Goal: Check status: Check status

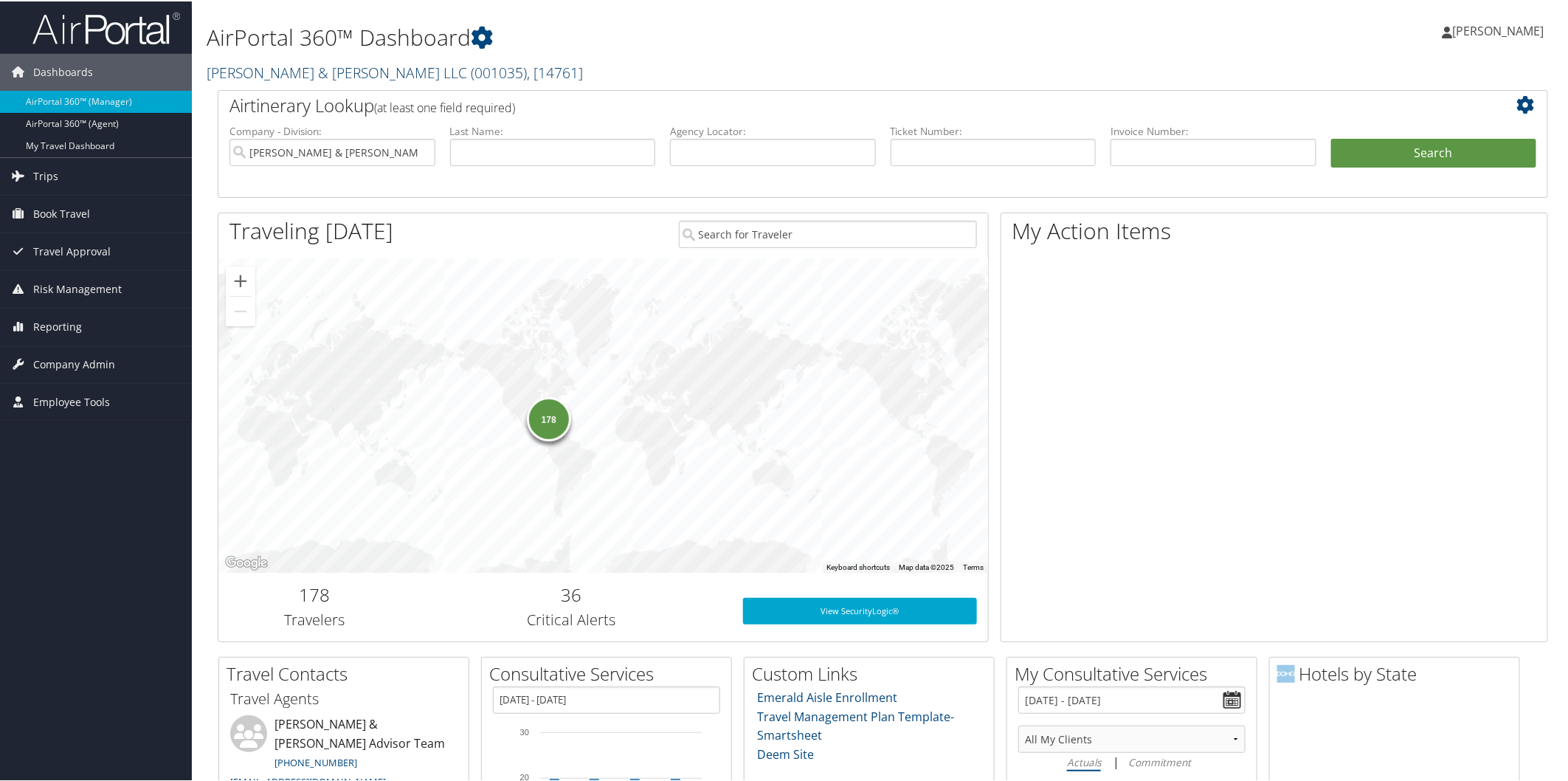
click at [303, 71] on link "Brasfield & Gorrie LLC ( 001035 ) , [ 14761 ]" at bounding box center [395, 71] width 376 height 20
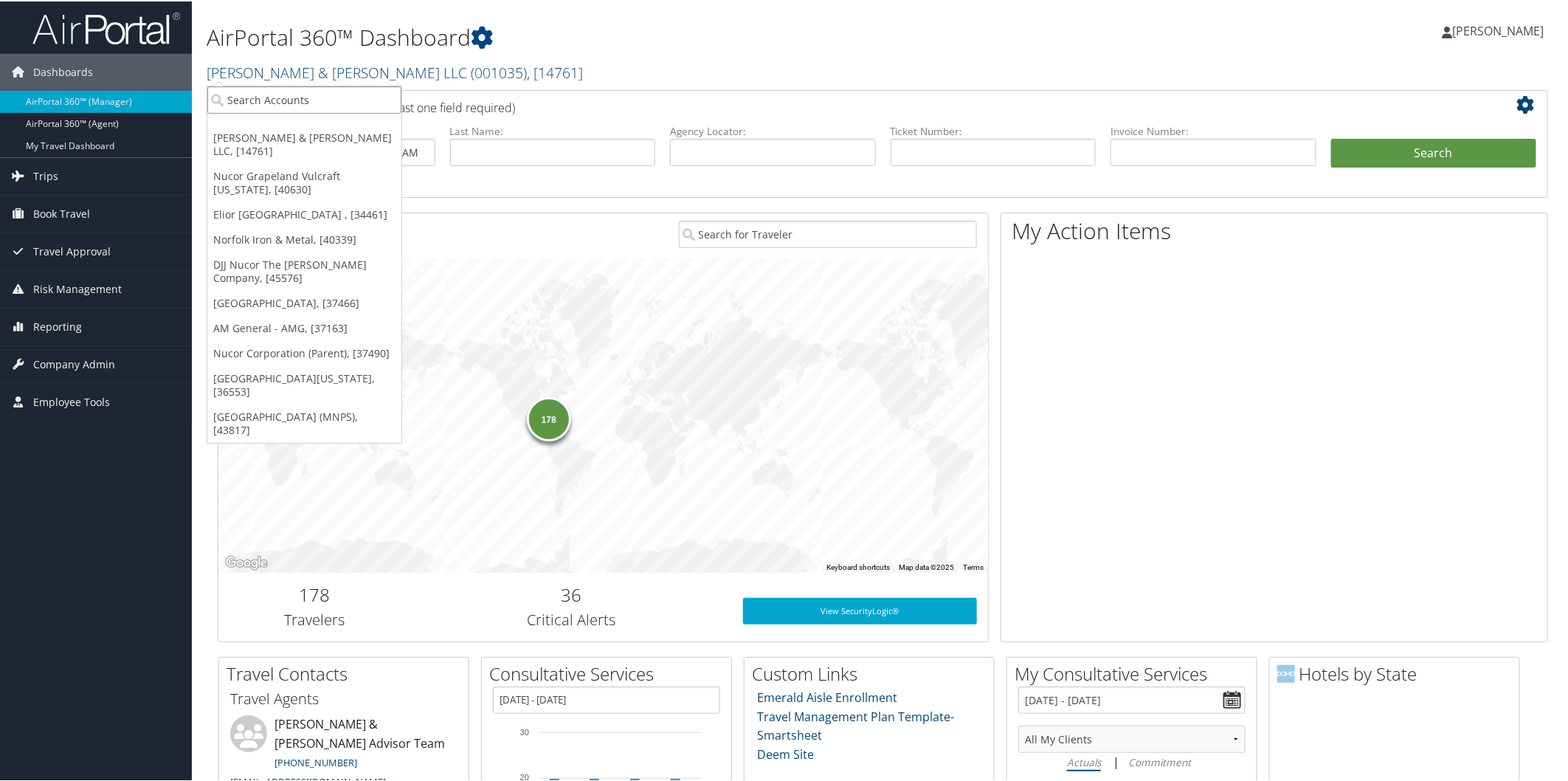
click at [307, 98] on input "search" at bounding box center [305, 98] width 194 height 27
type input "troy"
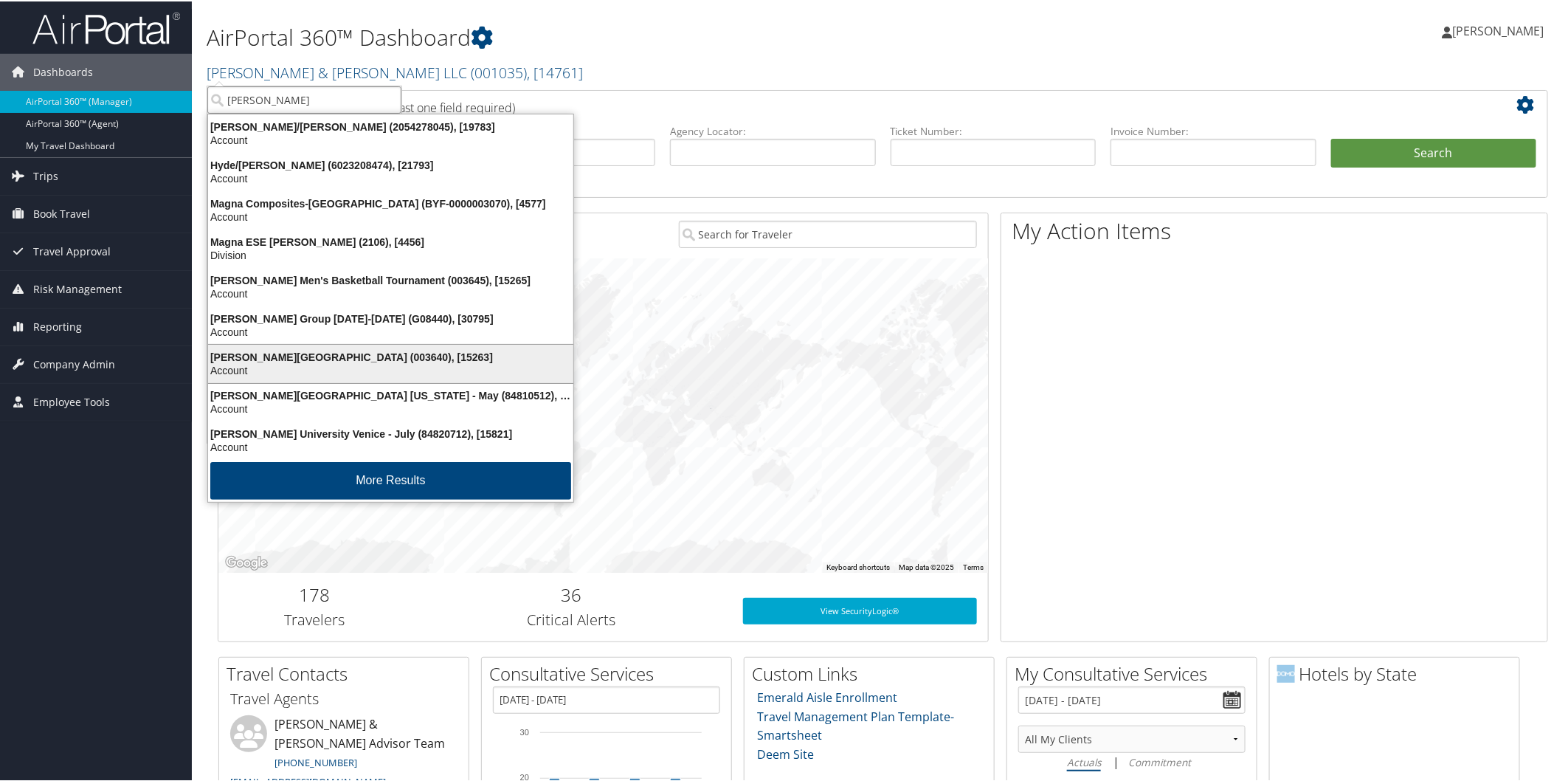
click at [295, 358] on div "Troy University (003640), [15263]" at bounding box center [390, 355] width 383 height 13
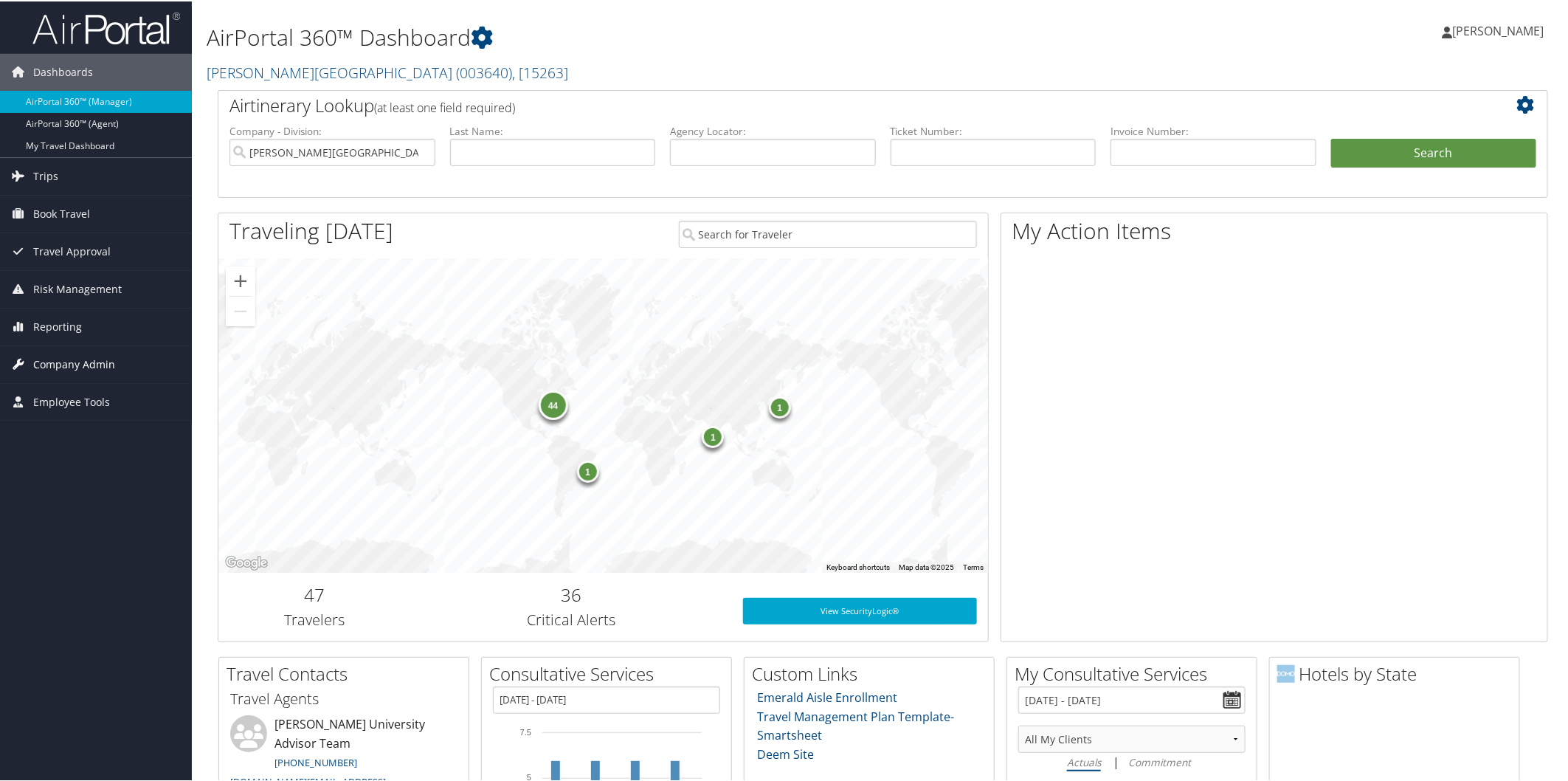
click at [98, 358] on span "Company Admin" at bounding box center [74, 362] width 82 height 37
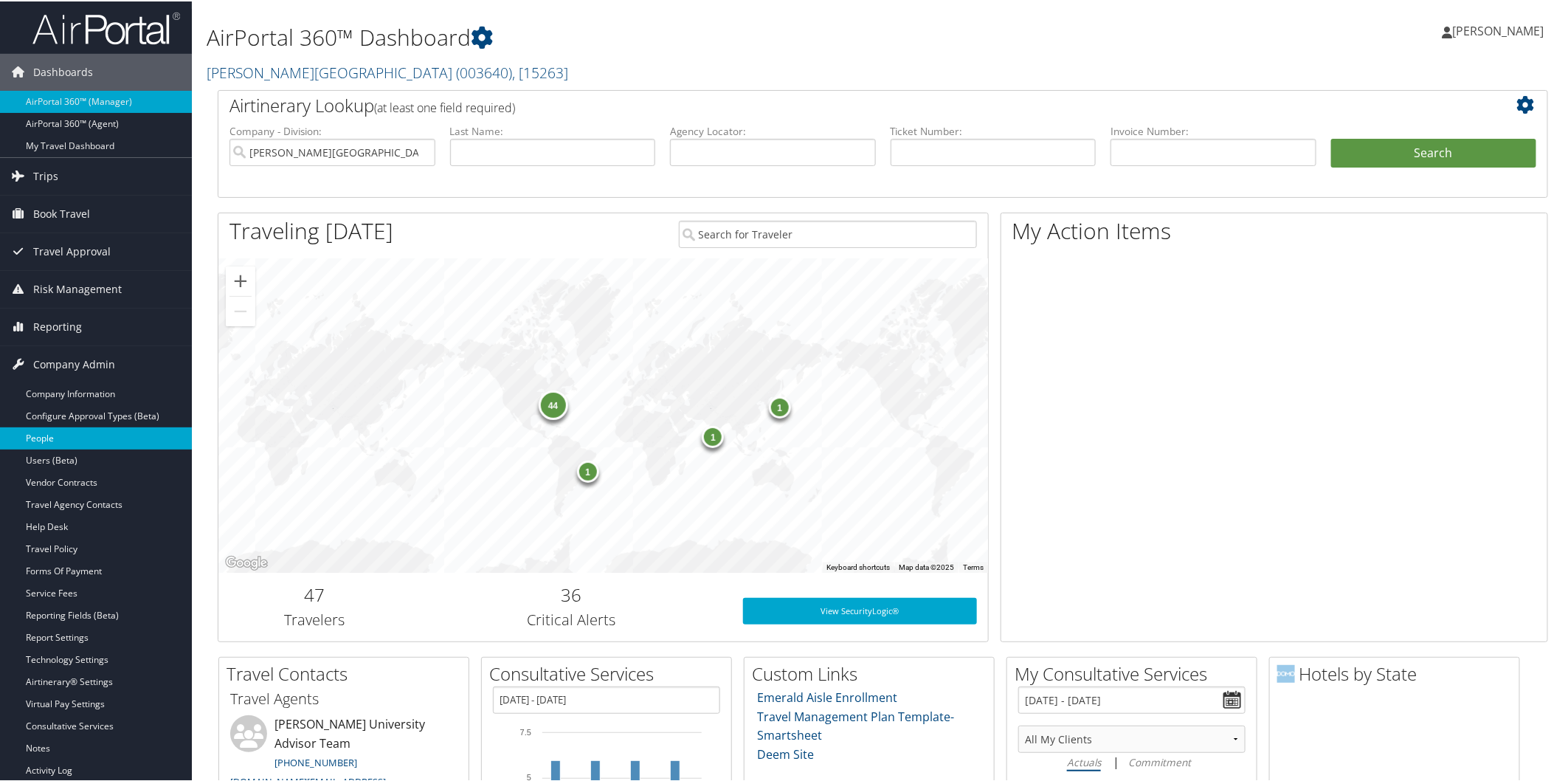
click at [55, 436] on link "People" at bounding box center [96, 437] width 192 height 22
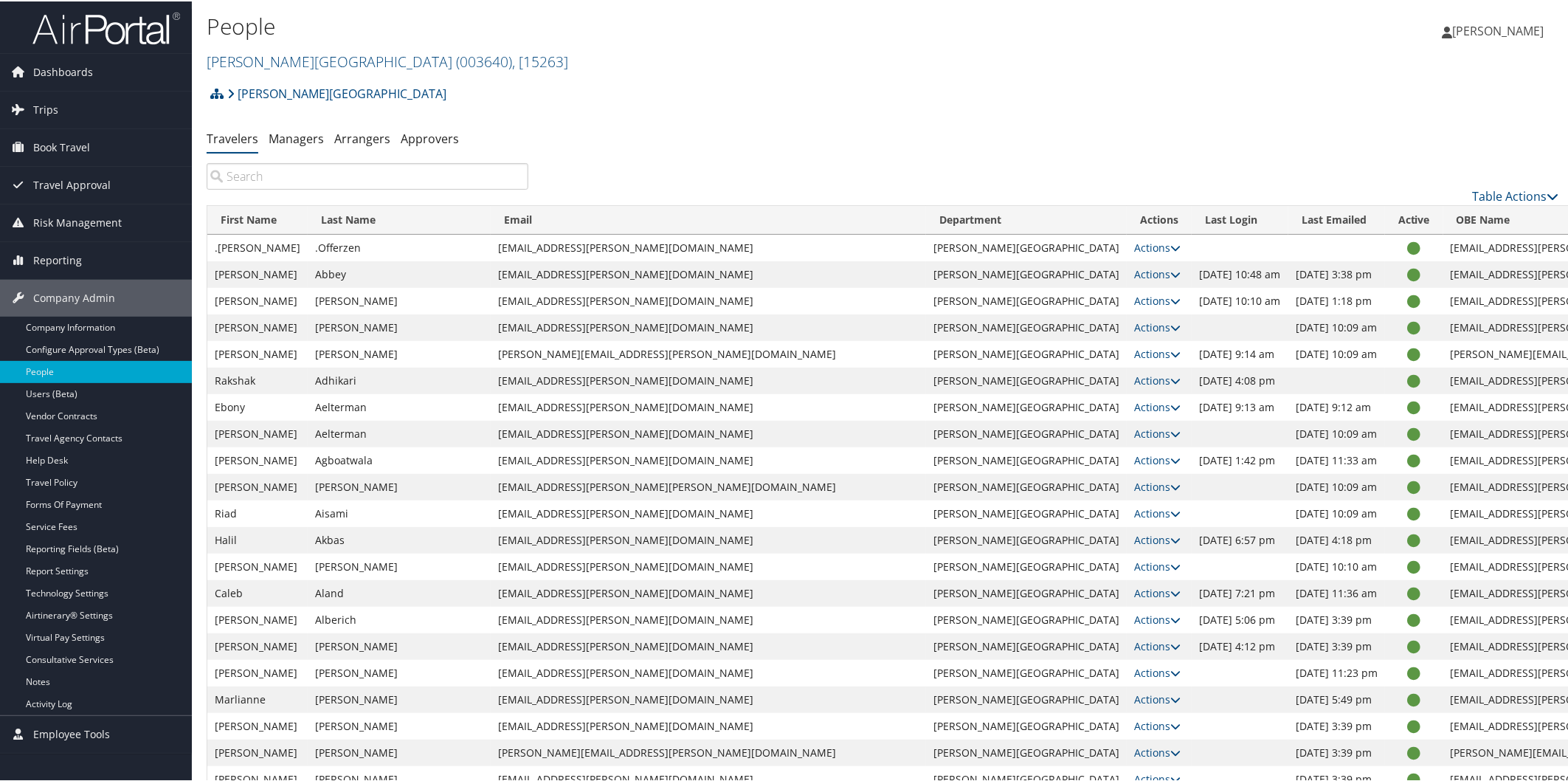
click at [440, 172] on input "search" at bounding box center [368, 175] width 322 height 27
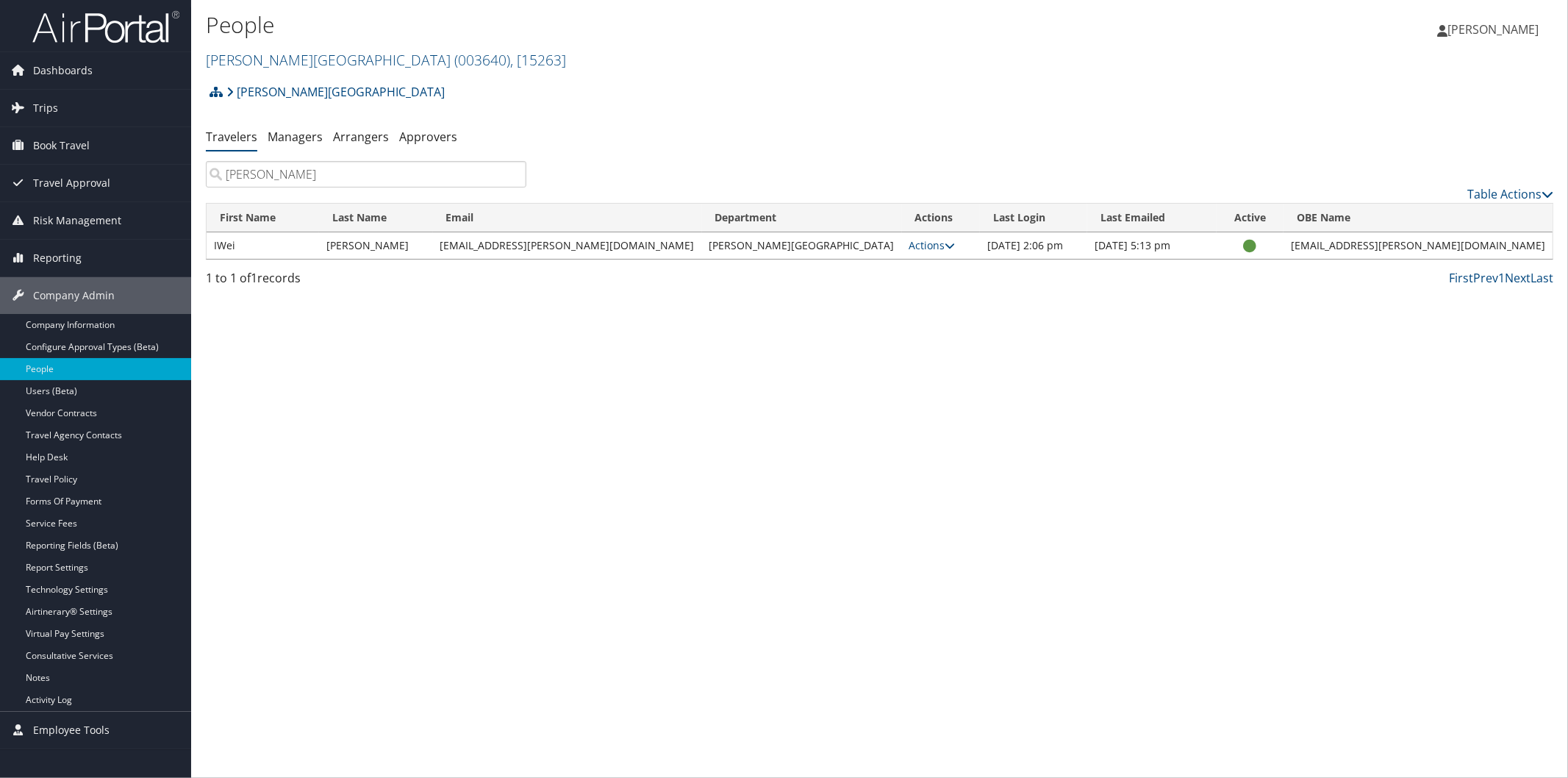
type input "chen"
click at [664, 163] on div "Table Actions" at bounding box center [1051, 182] width 1027 height 42
click at [277, 50] on link "Troy University ( 003640 ) , [ 15263 ]" at bounding box center [386, 60] width 360 height 20
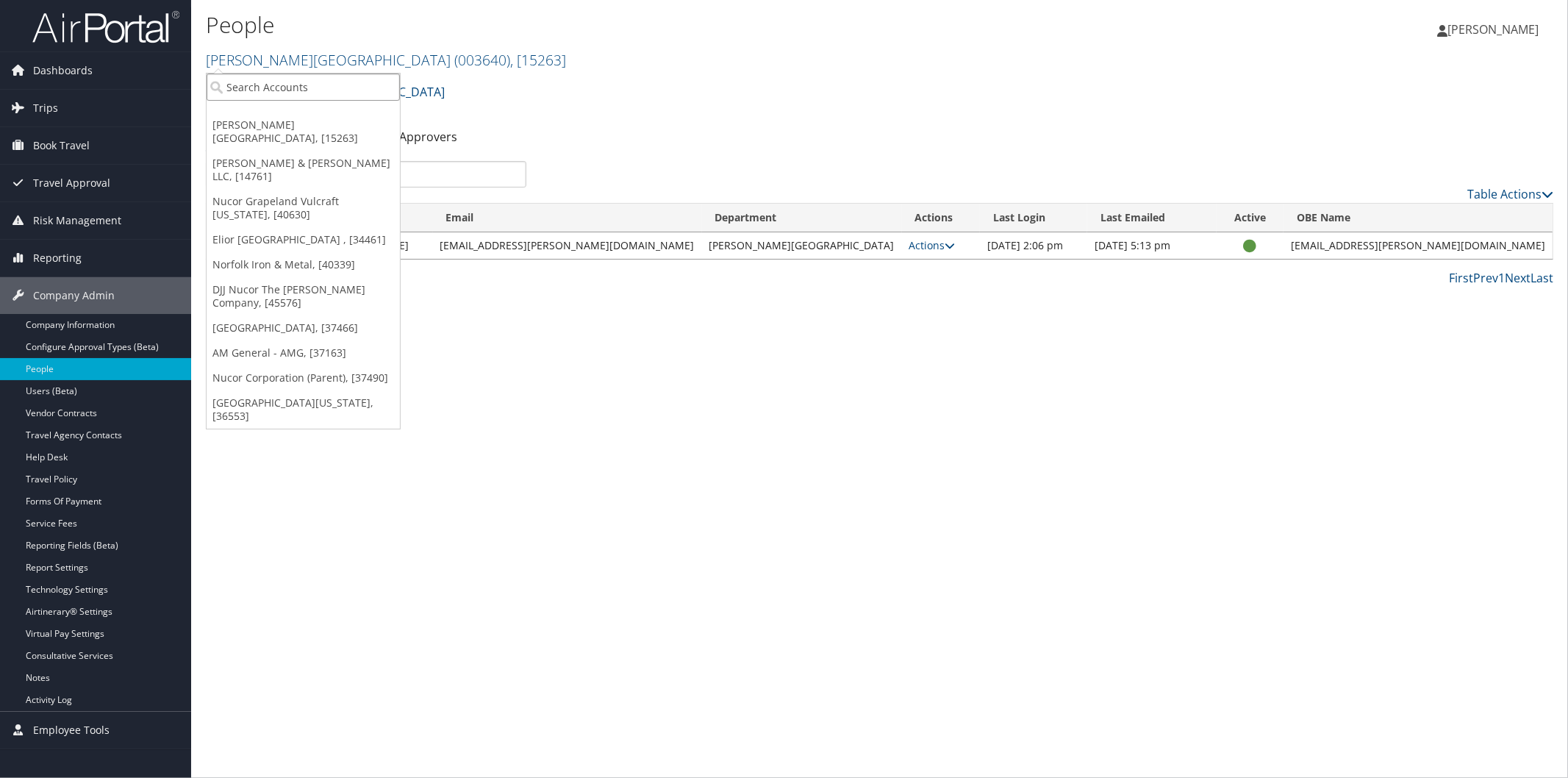
click at [287, 89] on input "search" at bounding box center [303, 86] width 194 height 27
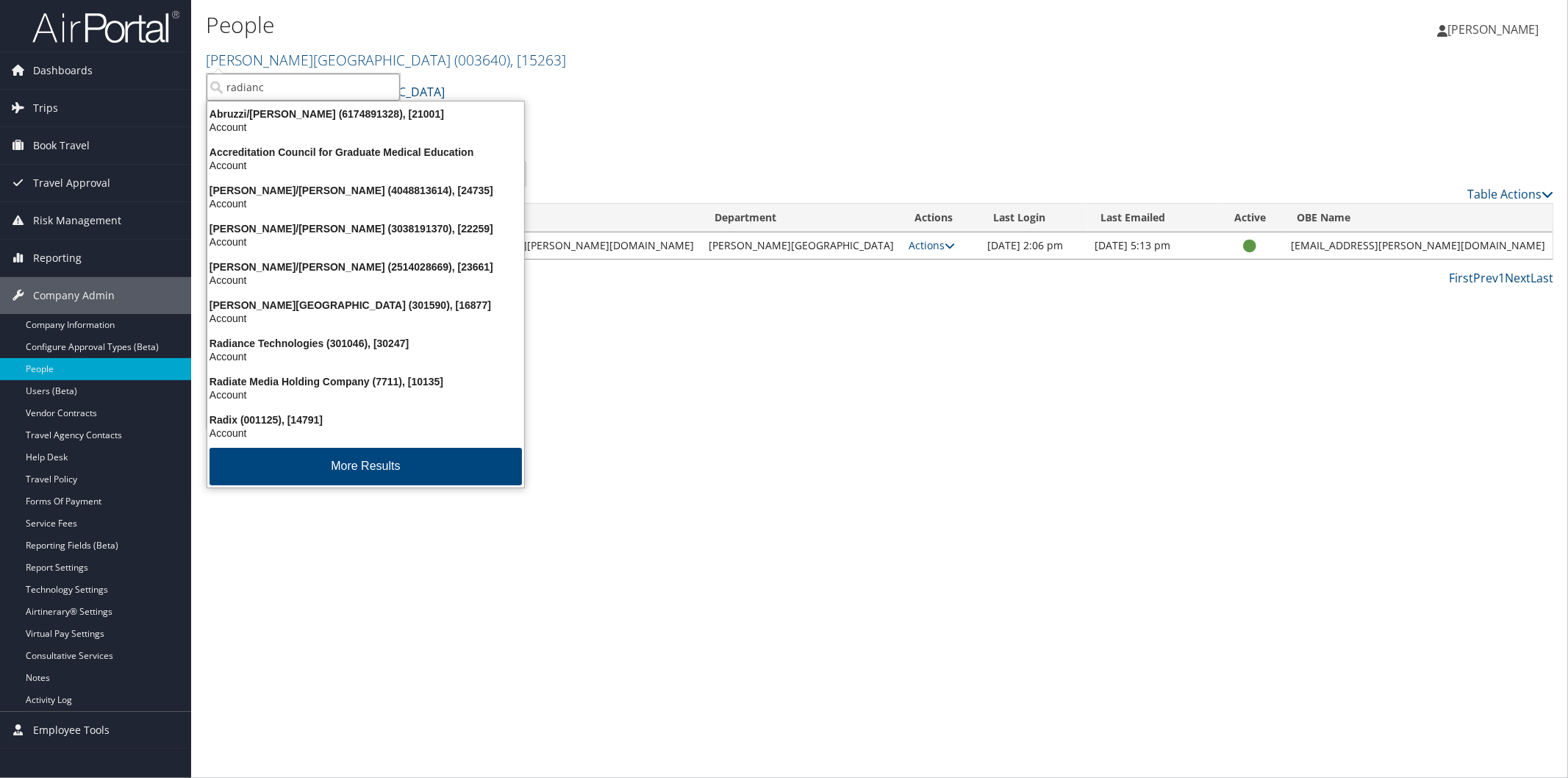
type input "radiance"
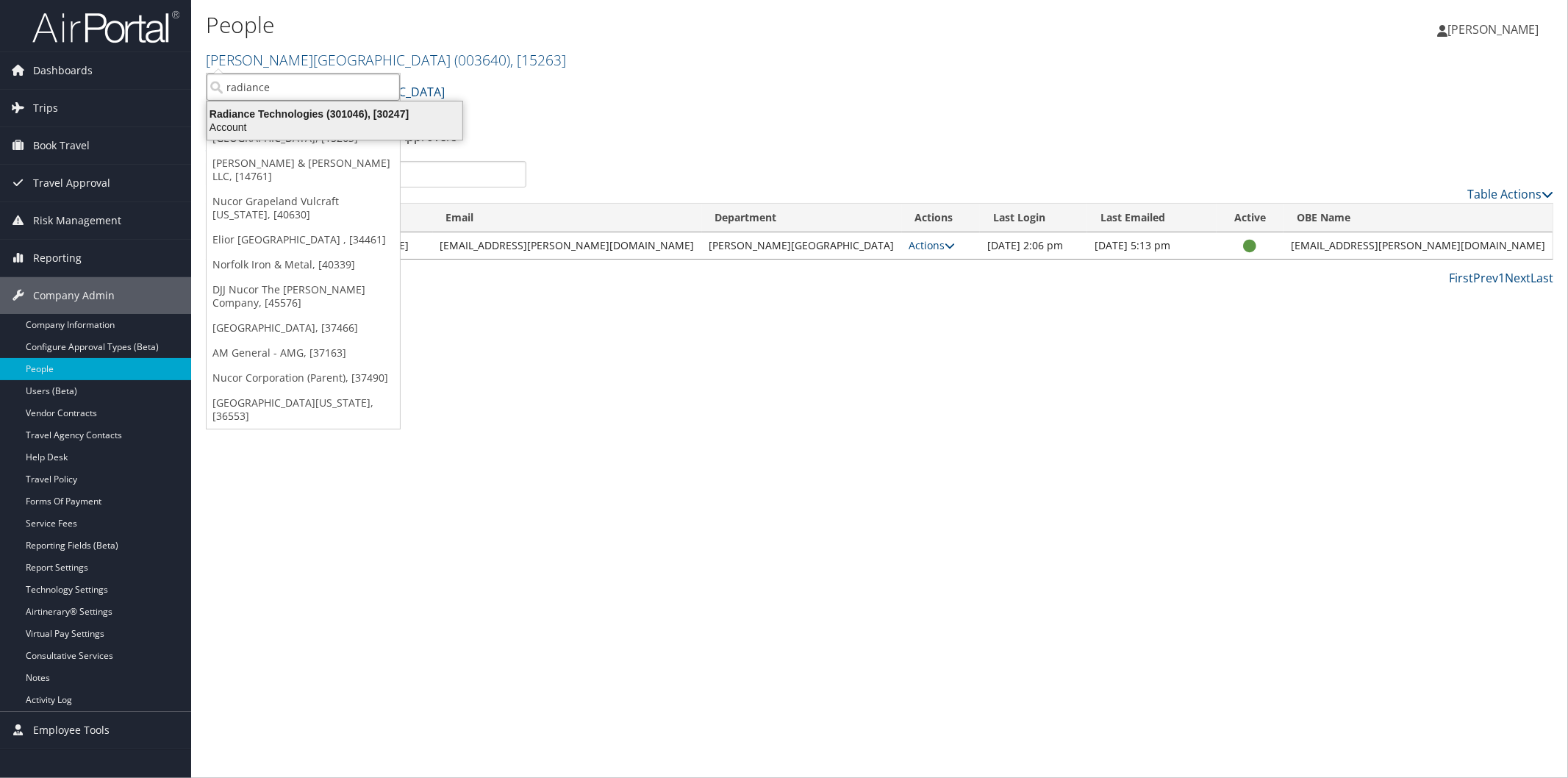
click at [297, 121] on div "Account" at bounding box center [334, 127] width 273 height 13
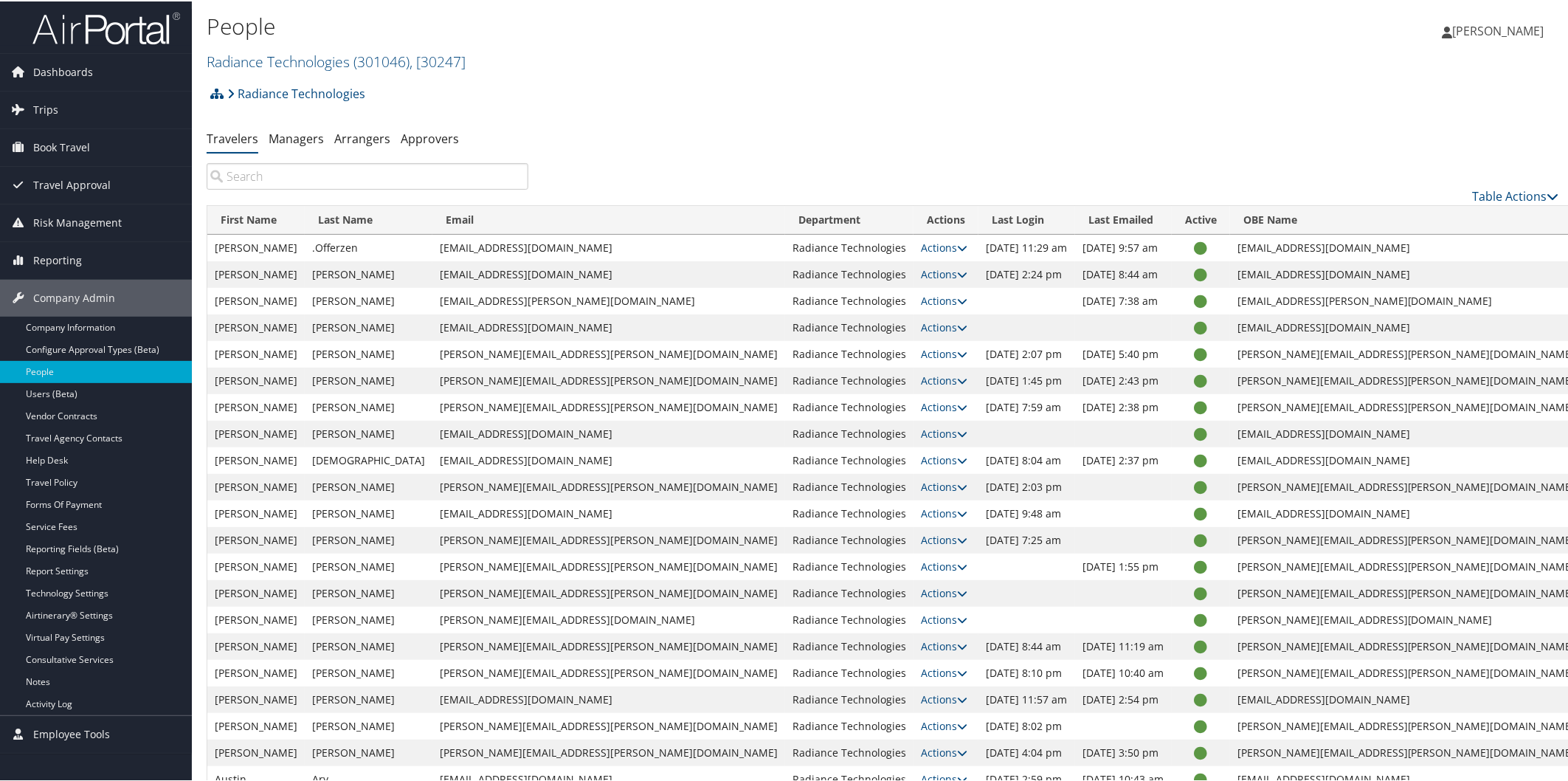
click at [165, 31] on img at bounding box center [106, 27] width 148 height 34
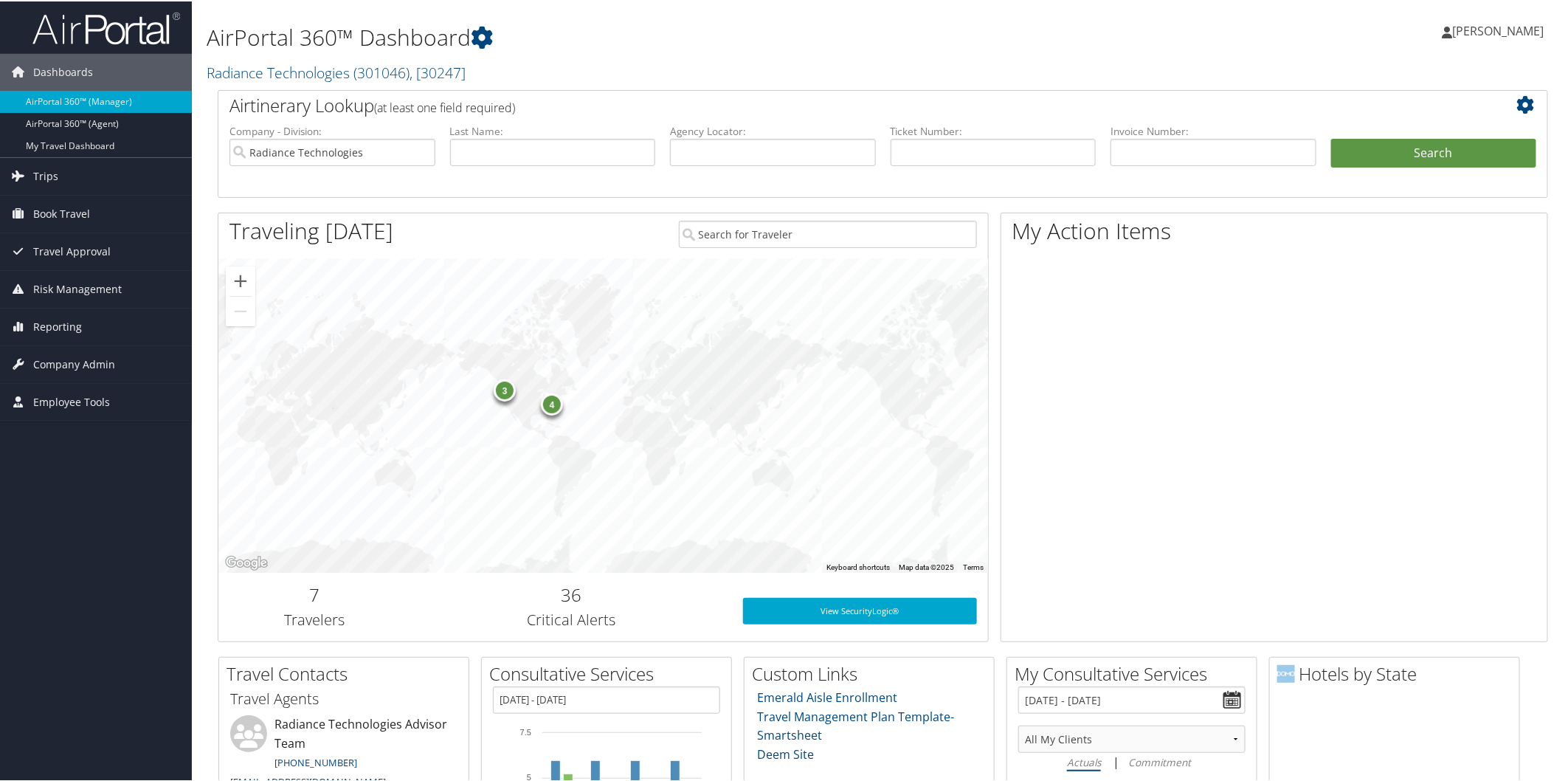
click at [81, 359] on span "Company Admin" at bounding box center [74, 362] width 82 height 37
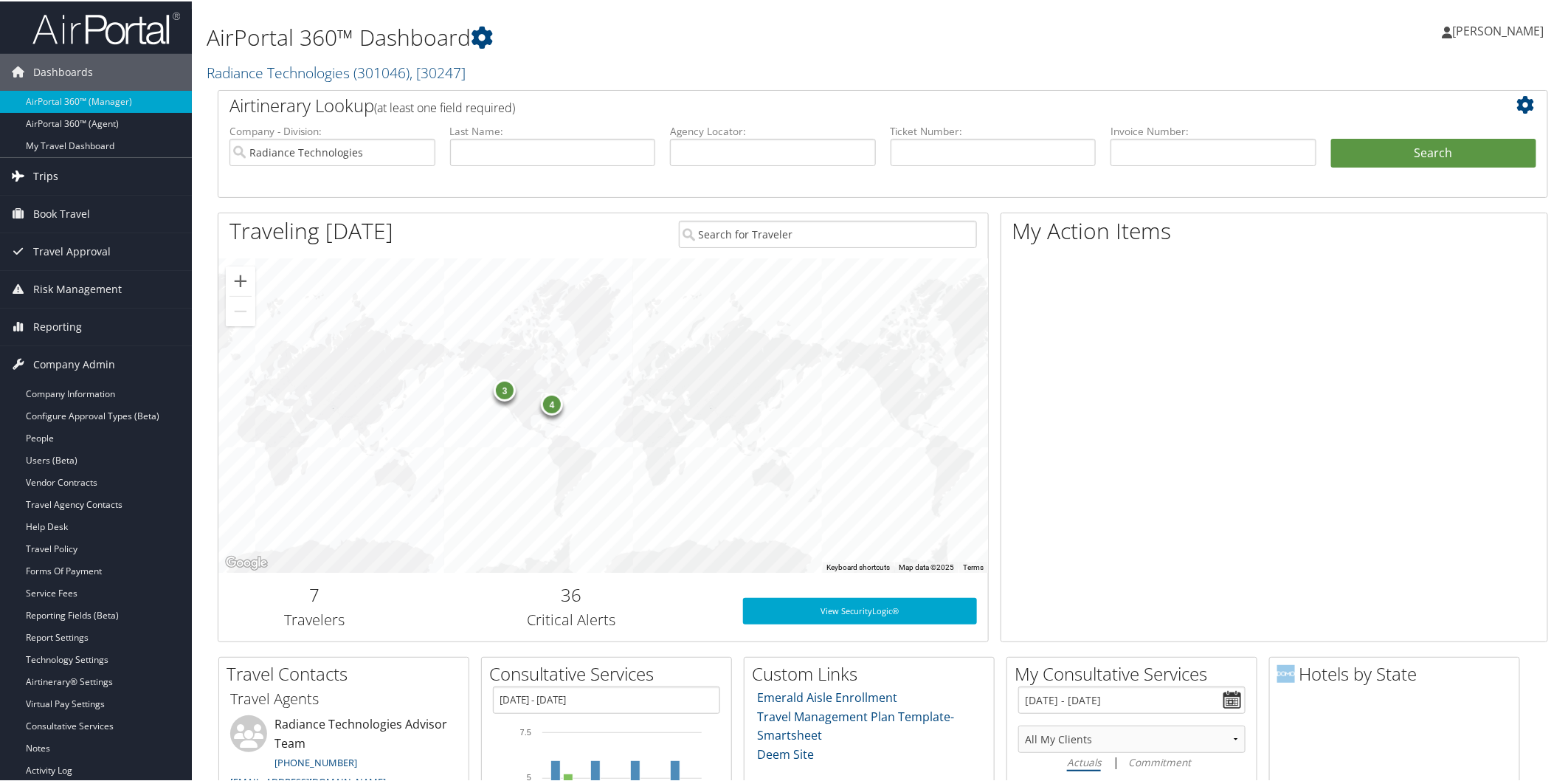
click at [55, 173] on span "Trips" at bounding box center [46, 174] width 25 height 37
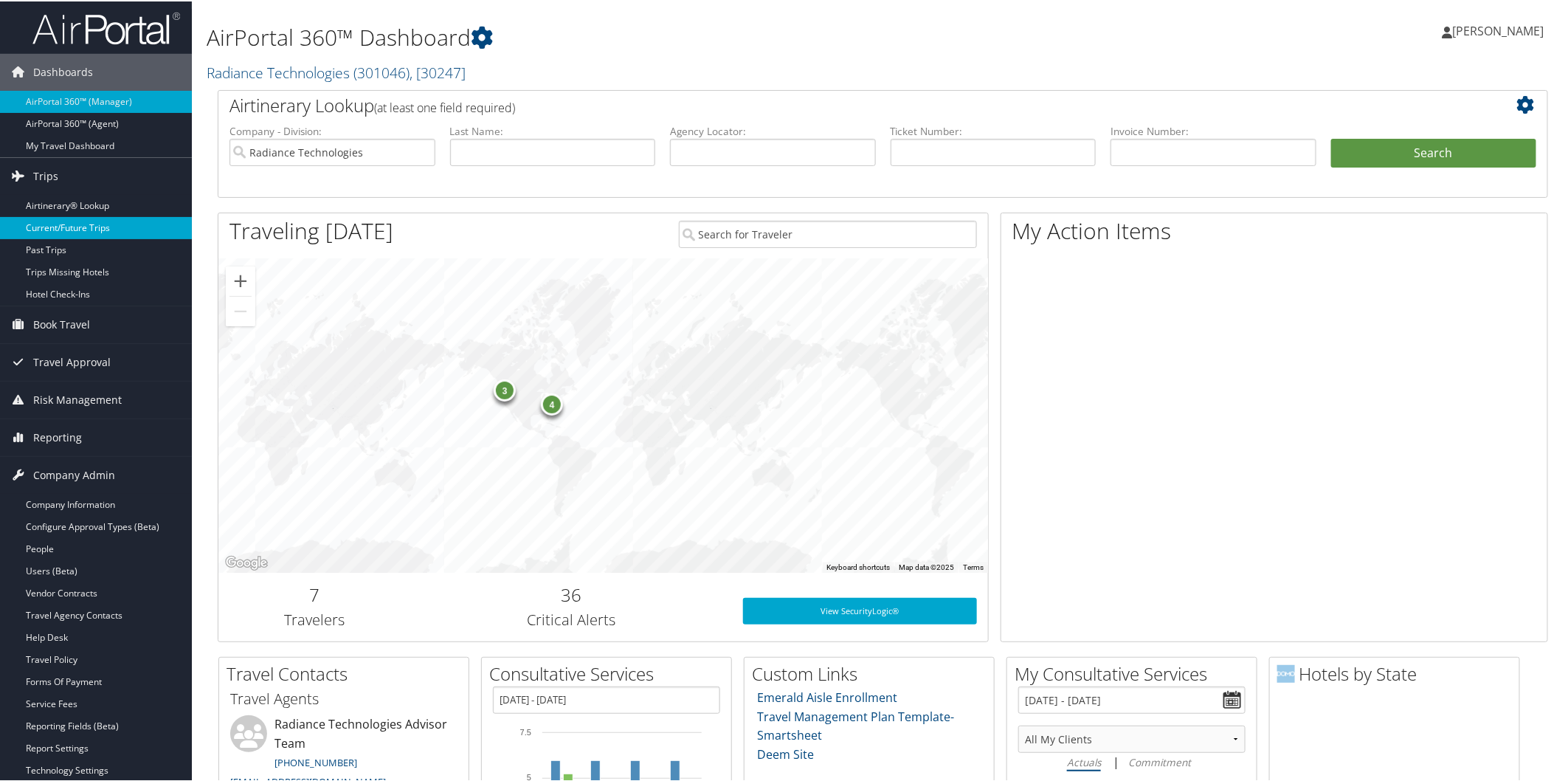
click at [60, 218] on link "Current/Future Trips" at bounding box center [96, 226] width 192 height 22
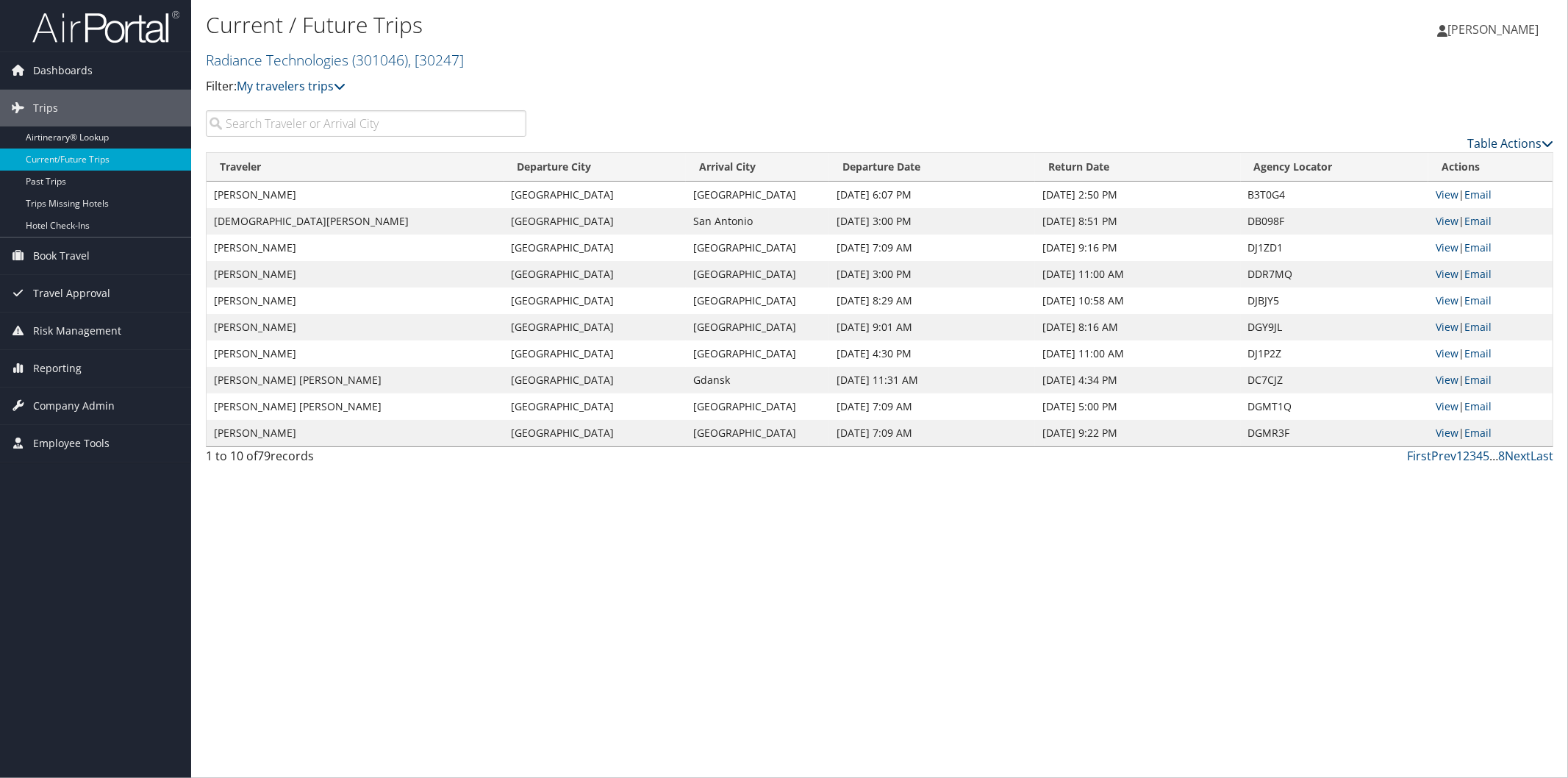
click at [1497, 142] on link "Table Actions" at bounding box center [1510, 143] width 86 height 16
click at [1376, 189] on link "Column Visibility" at bounding box center [1451, 191] width 194 height 25
click at [1505, 142] on div at bounding box center [784, 389] width 1568 height 778
click at [1544, 140] on icon at bounding box center [1547, 143] width 12 height 12
click at [1434, 210] on link "Page Length" at bounding box center [1451, 216] width 194 height 25
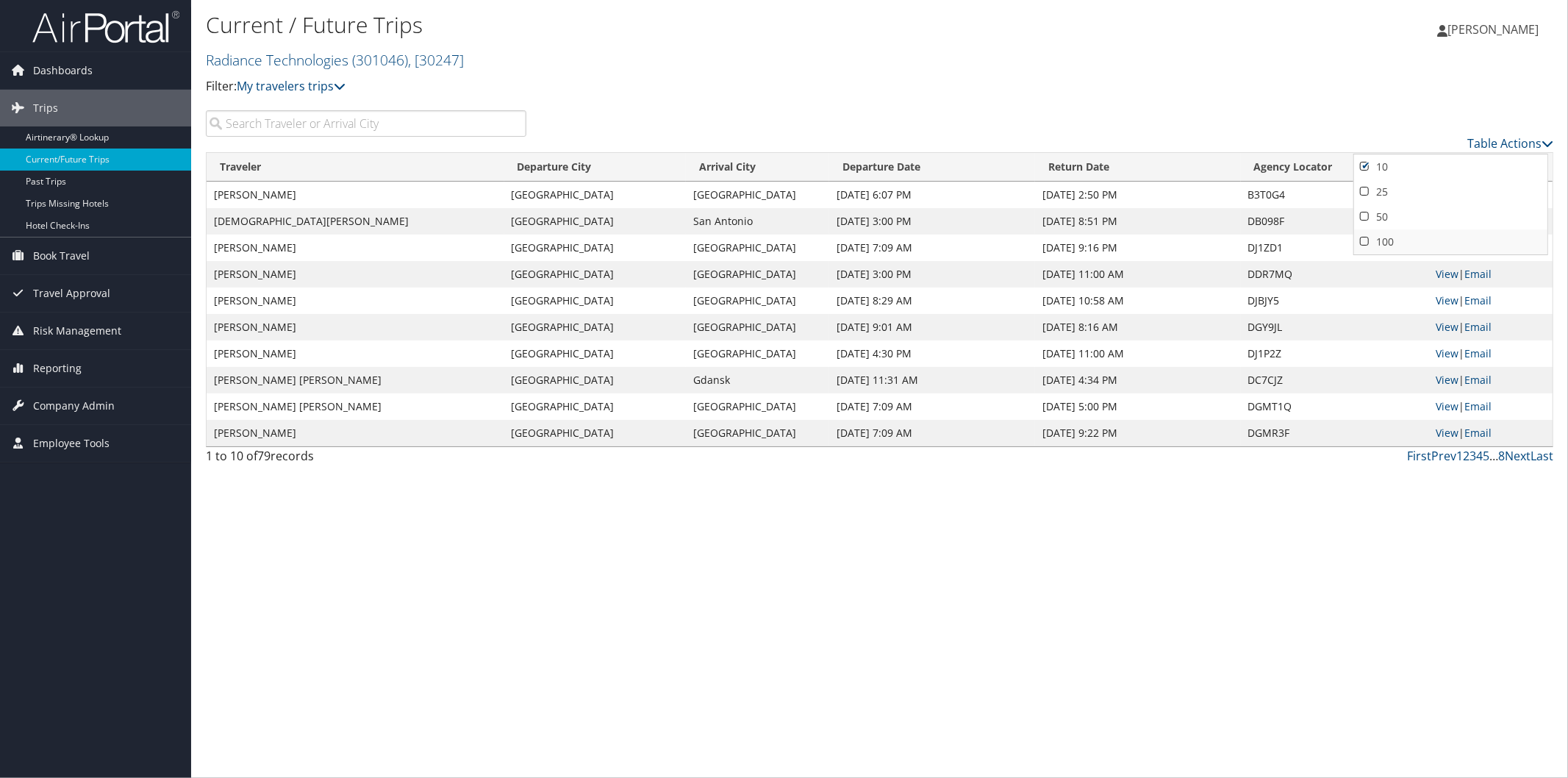
click at [1367, 244] on link "100" at bounding box center [1451, 242] width 194 height 25
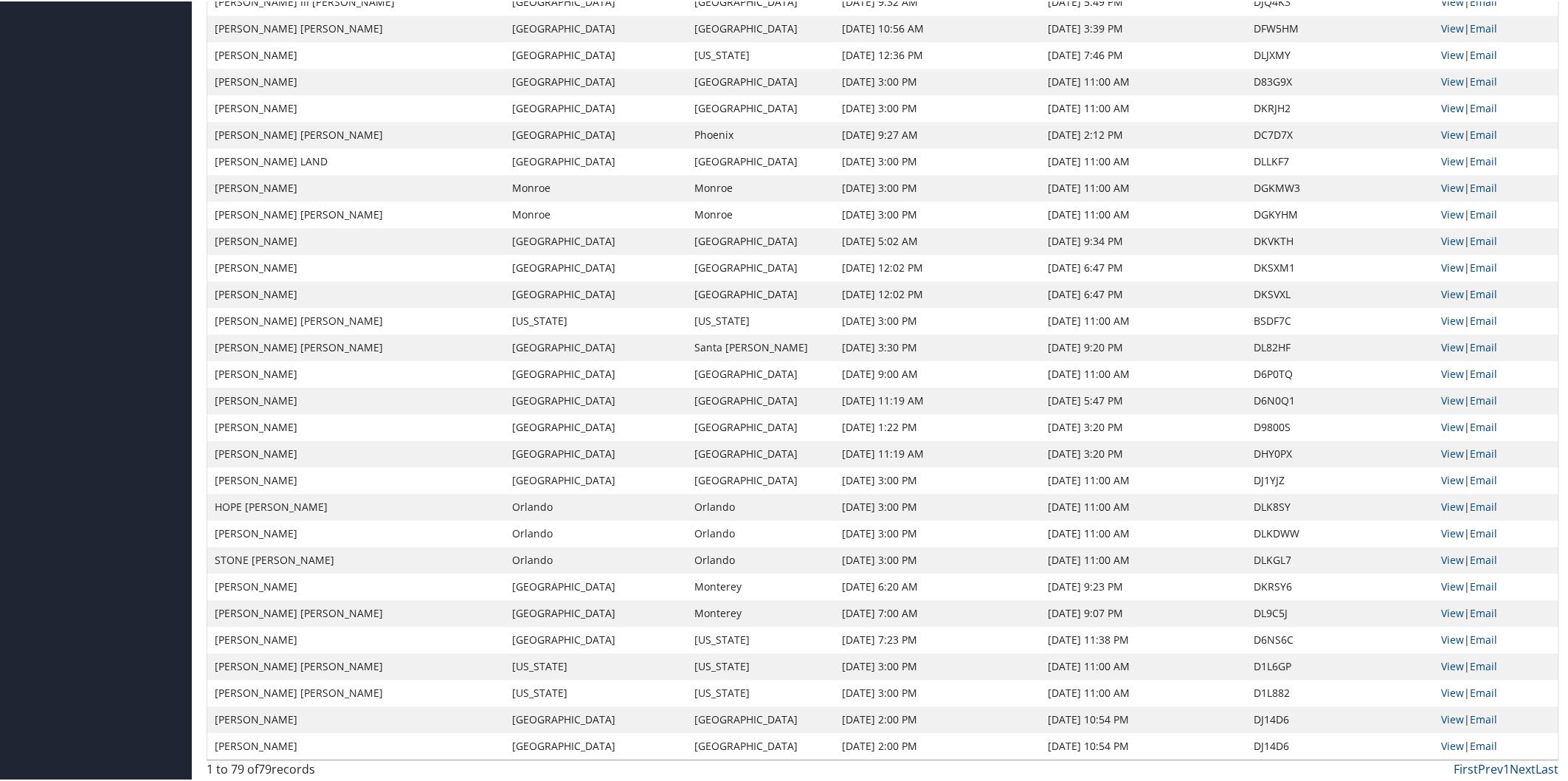
scroll to position [1525, 0]
click at [1449, 630] on link "View" at bounding box center [1453, 637] width 23 height 14
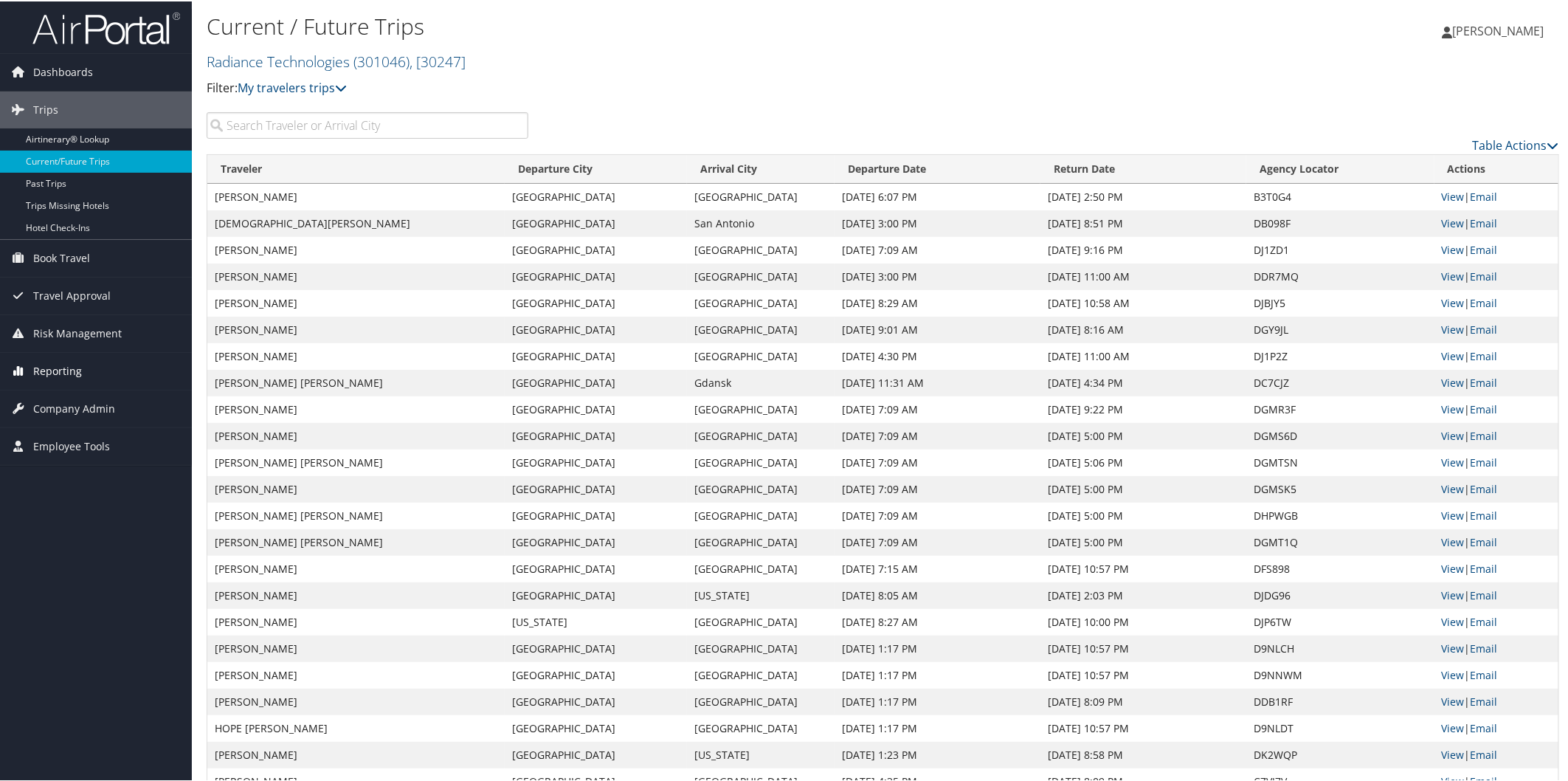
click at [66, 366] on span "Reporting" at bounding box center [58, 369] width 48 height 37
click at [77, 503] on link "Prime Analytics" at bounding box center [96, 510] width 192 height 22
click at [149, 27] on img at bounding box center [106, 27] width 148 height 34
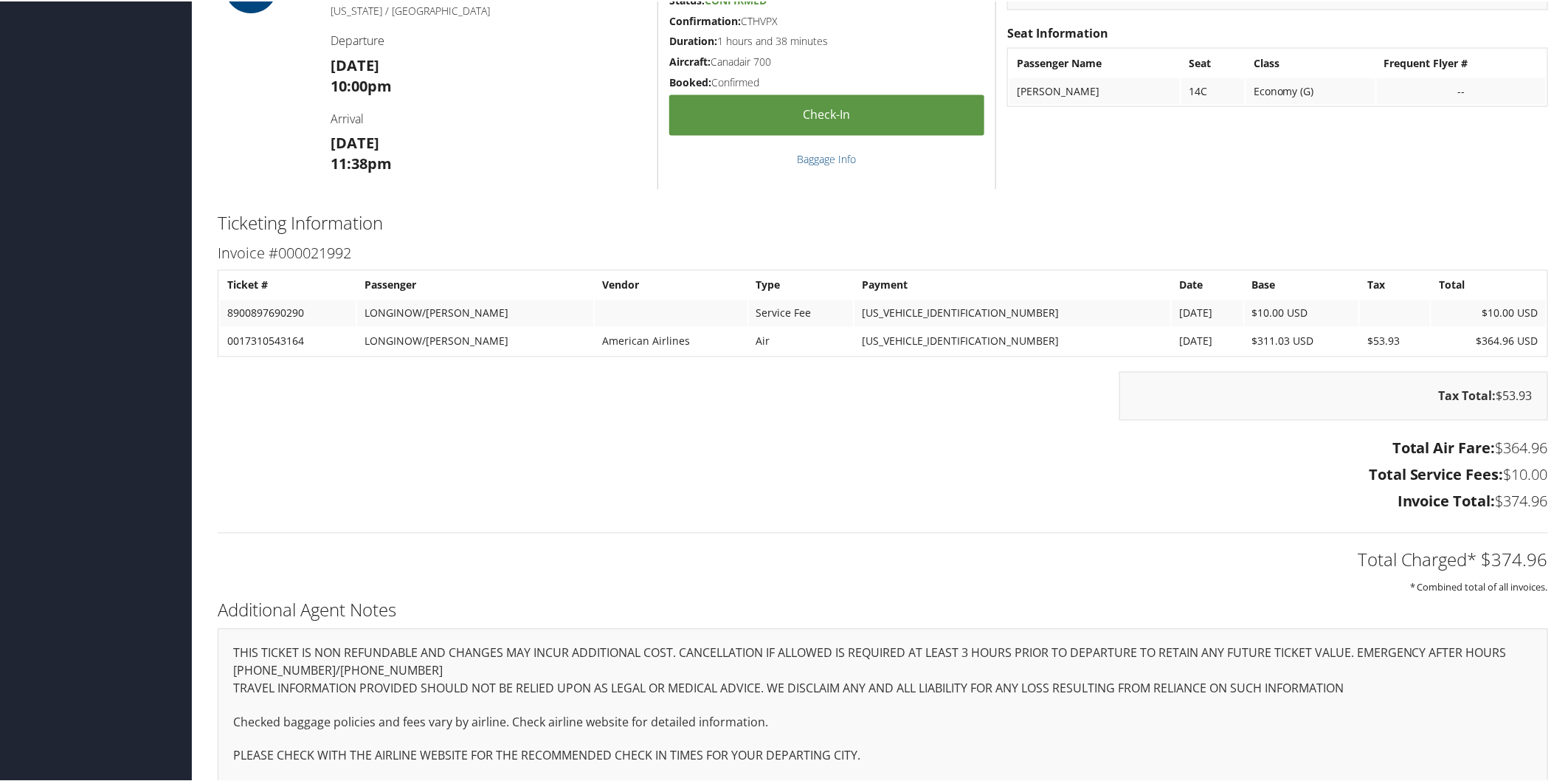
scroll to position [1318, 0]
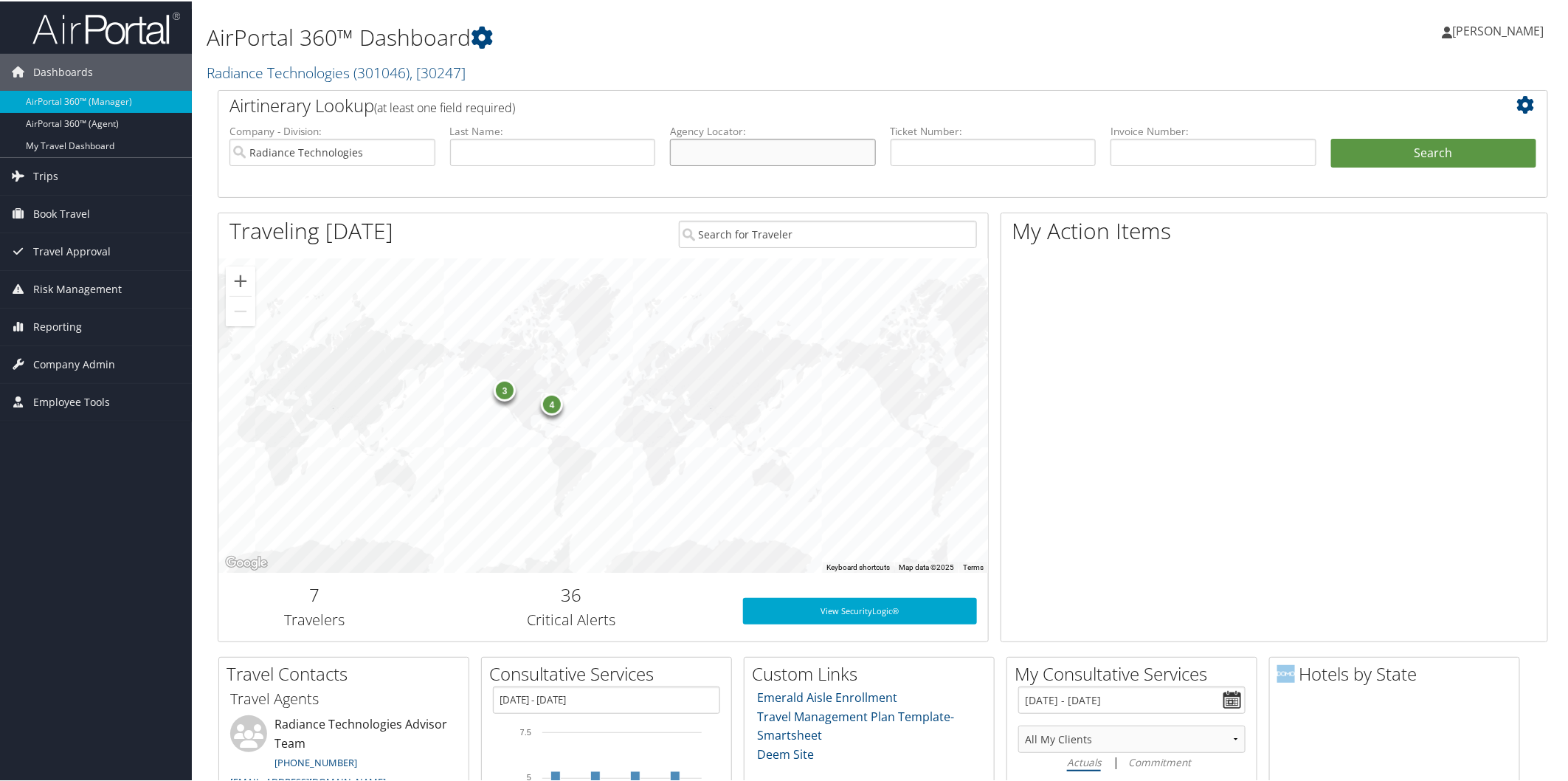
click at [743, 148] on input "text" at bounding box center [773, 151] width 206 height 27
paste input "DL9C5J"
type input "DL9C5J"
click at [1381, 145] on button "Search" at bounding box center [1434, 152] width 206 height 30
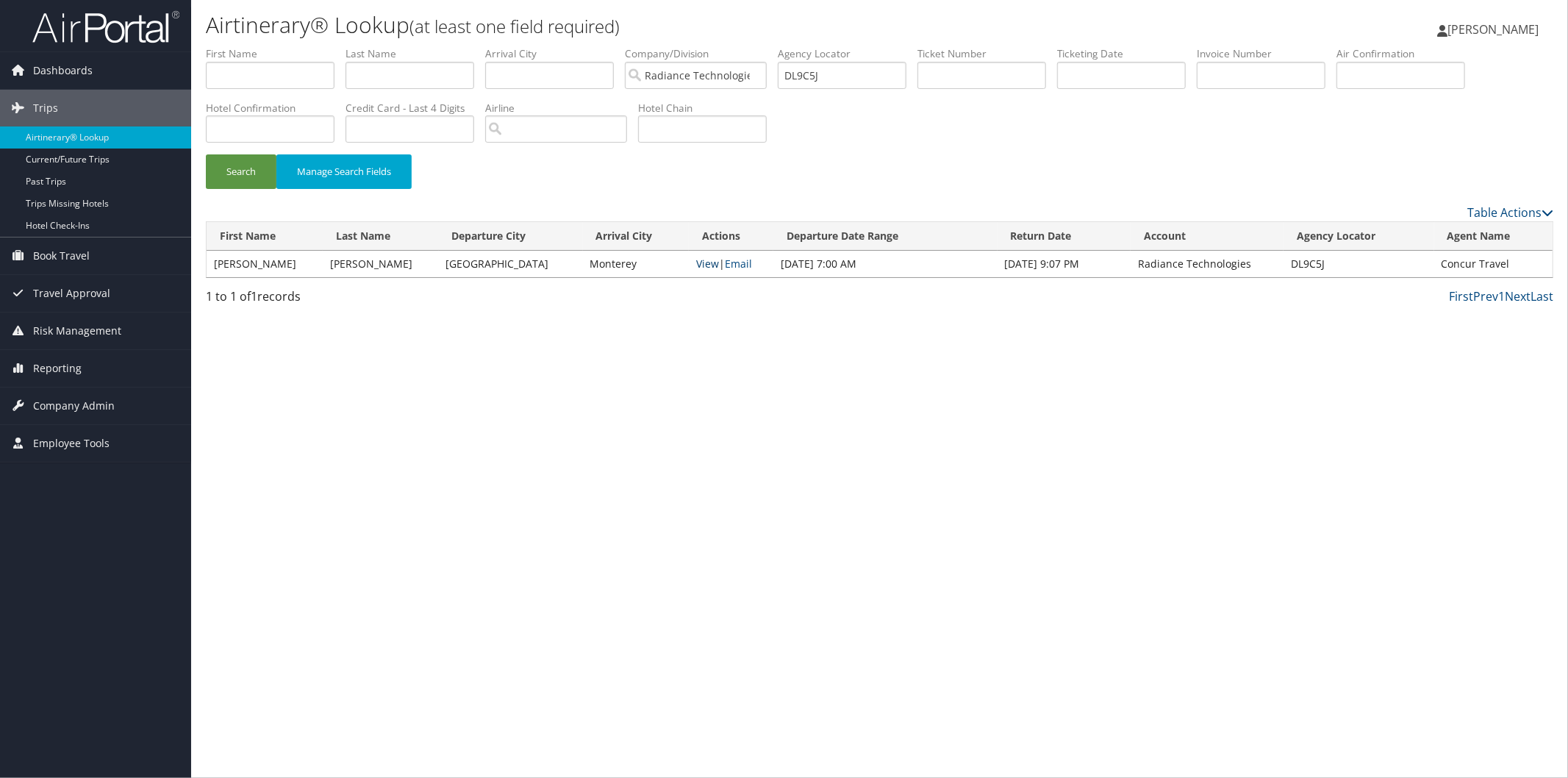
click at [696, 265] on link "View" at bounding box center [707, 264] width 23 height 14
click at [897, 72] on input "DL9C5J" at bounding box center [842, 75] width 128 height 27
type input "D"
click at [885, 76] on input "text" at bounding box center [842, 75] width 128 height 27
paste input "DKVKTH"
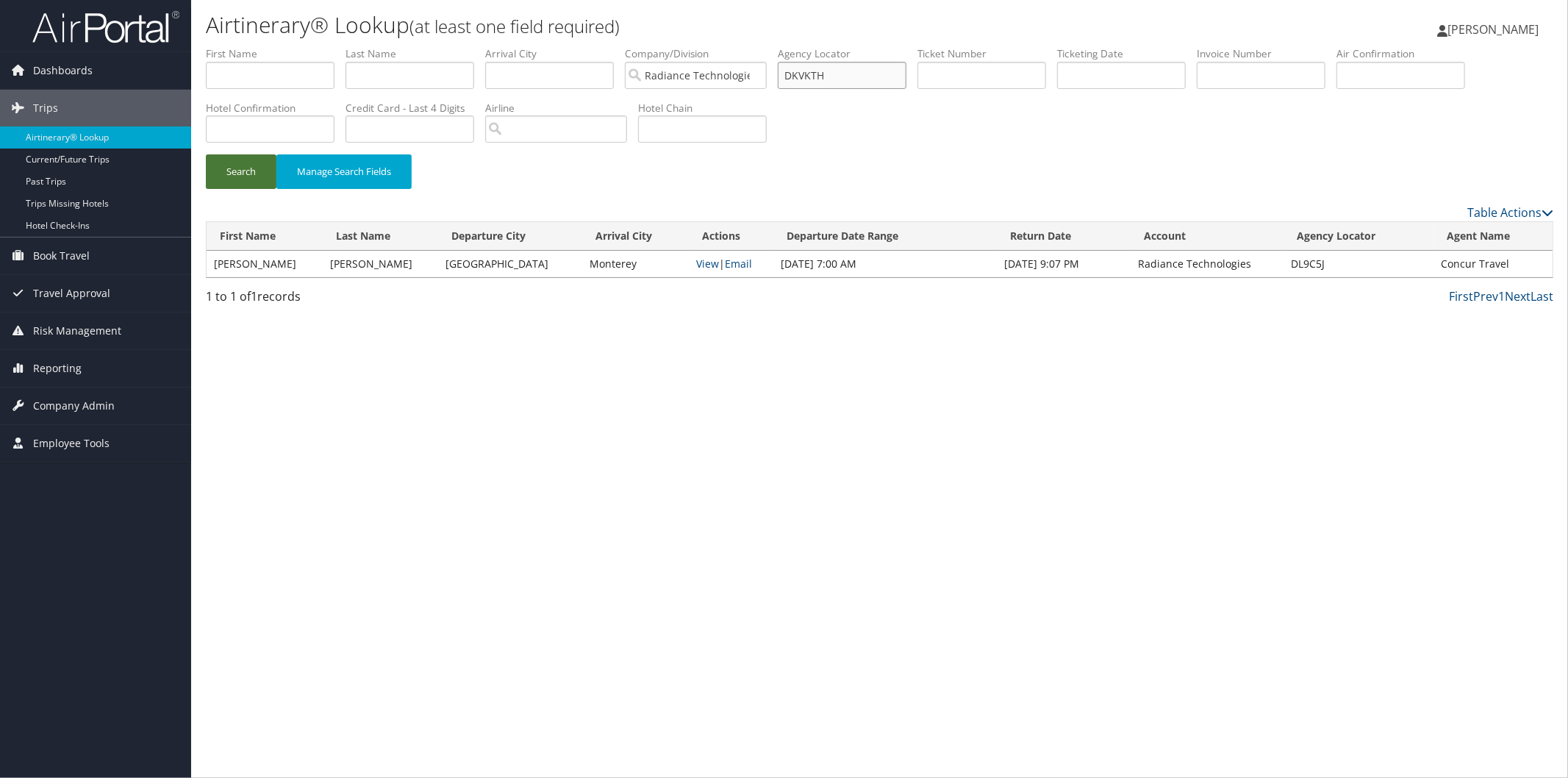
type input "DKVKTH"
click at [243, 169] on button "Search" at bounding box center [241, 171] width 71 height 34
click at [717, 266] on link "View" at bounding box center [728, 264] width 23 height 14
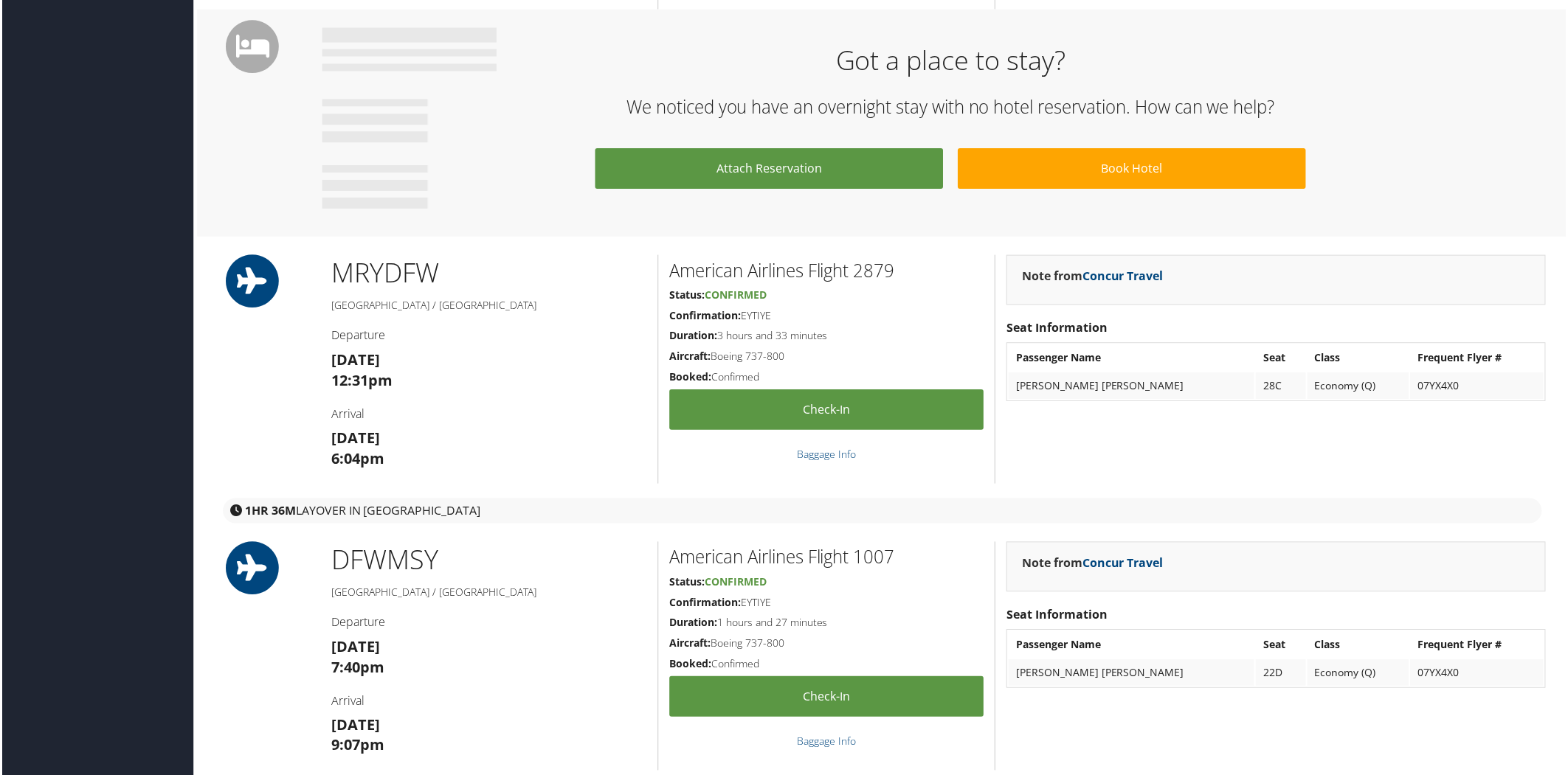
scroll to position [1612, 0]
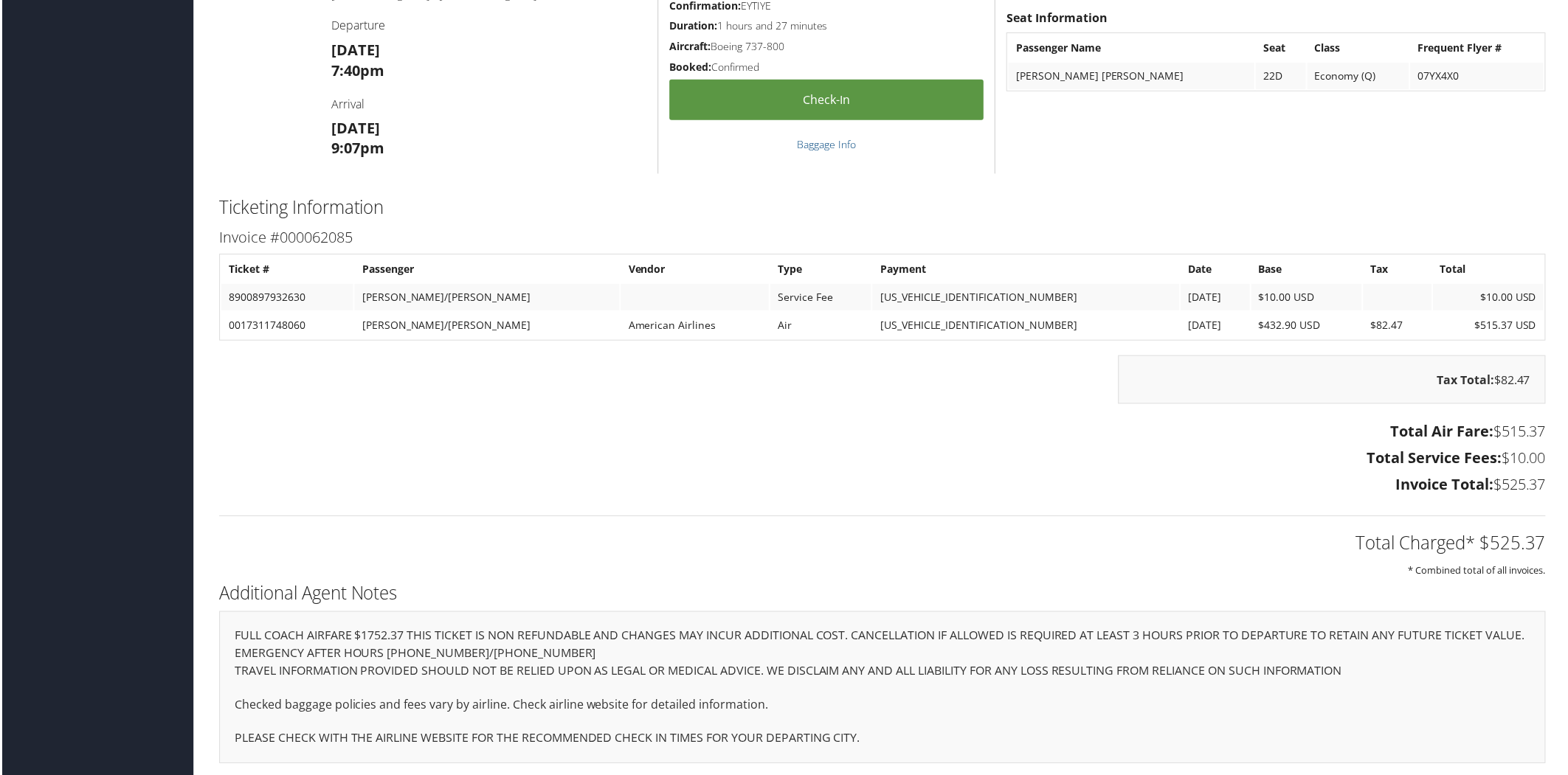
click at [1066, 738] on p "PLEASE CHECK WITH THE AIRLINE WEBSITE FOR THE RECOMMENDED CHECK IN TIMES FOR YO…" at bounding box center [883, 740] width 1299 height 20
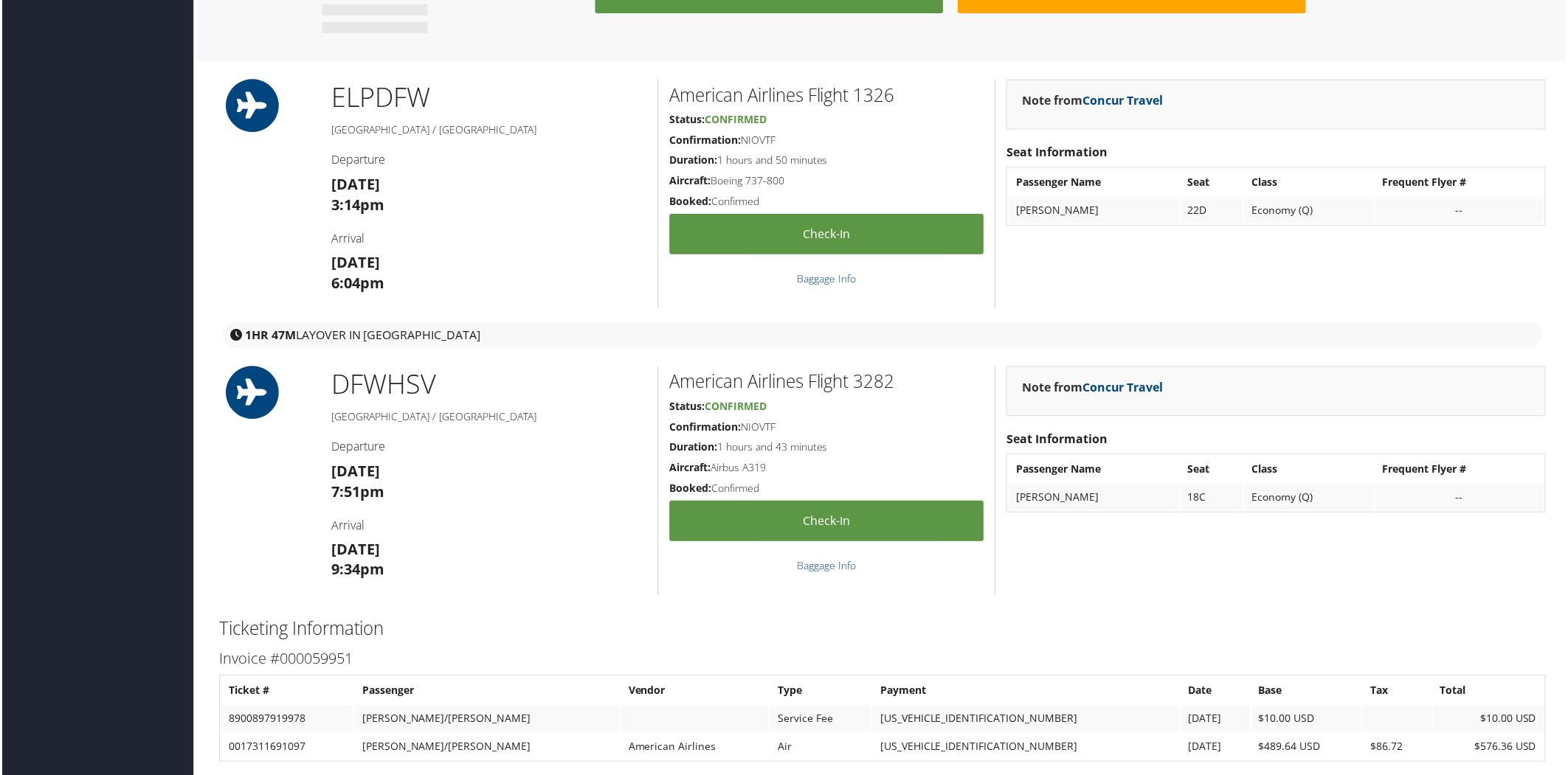
scroll to position [1612, 0]
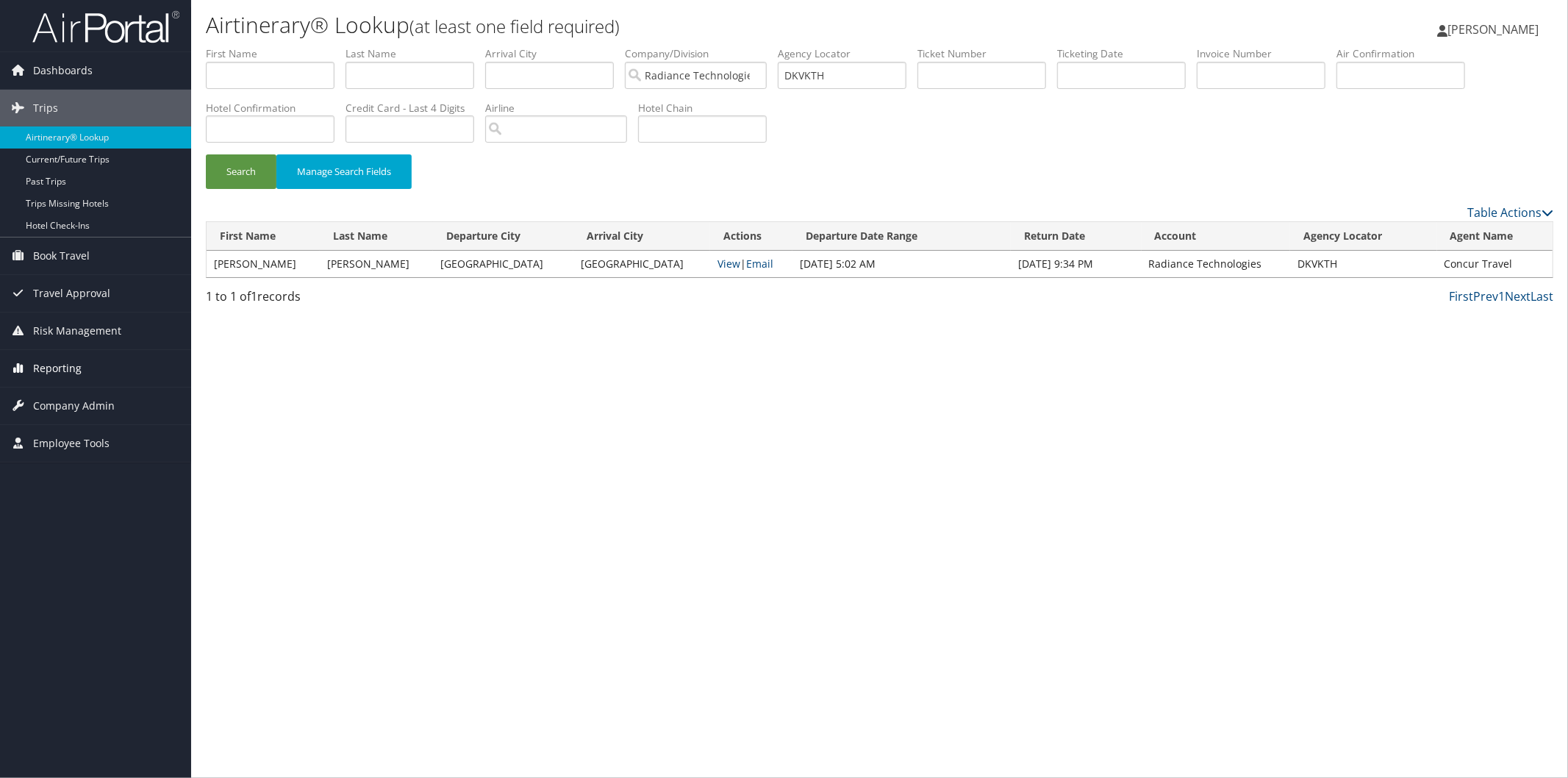
click at [71, 363] on span "Reporting" at bounding box center [58, 368] width 48 height 37
click at [47, 408] on span "Company Admin" at bounding box center [74, 405] width 82 height 37
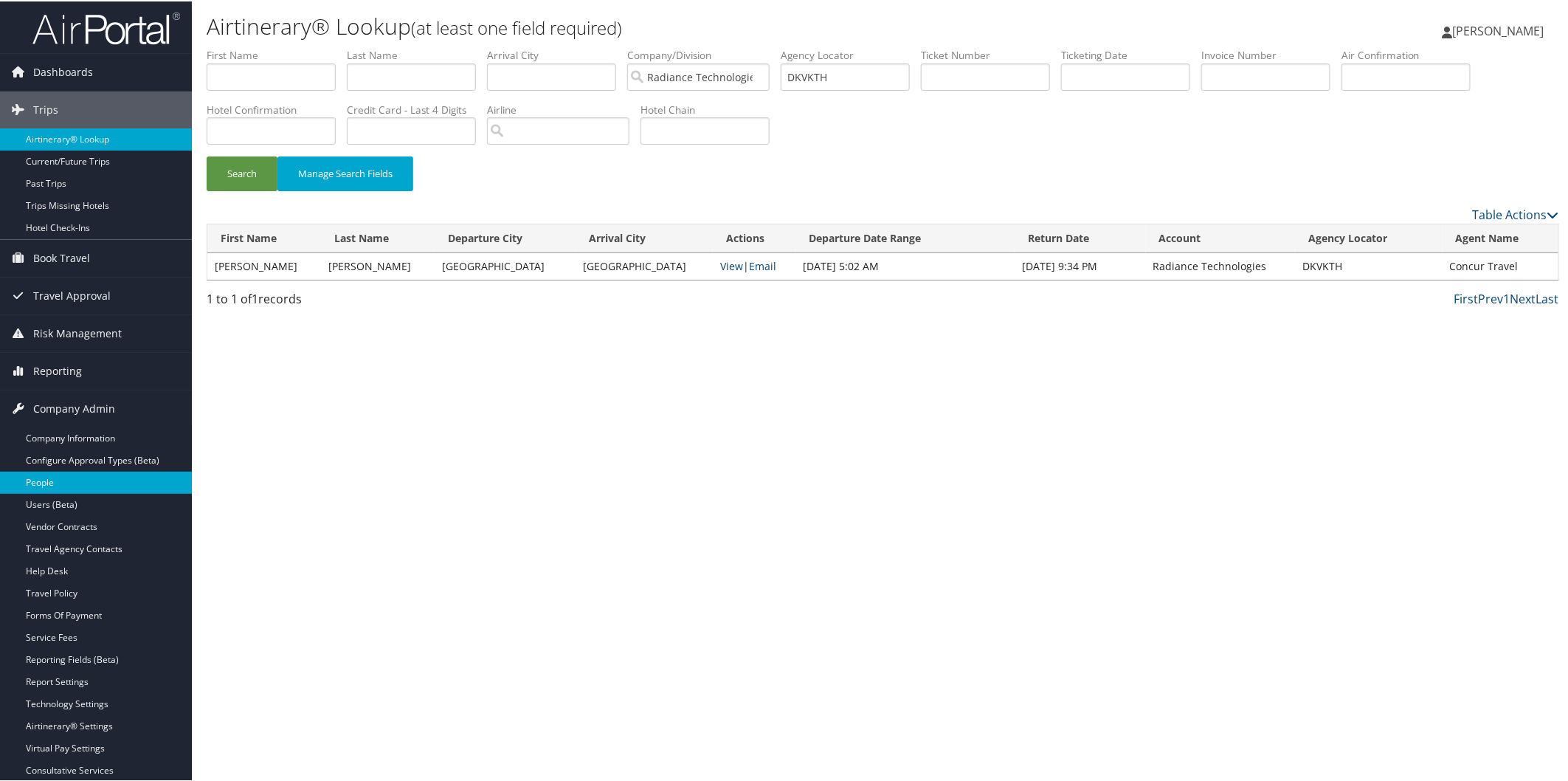
click at [47, 477] on link "People" at bounding box center [96, 481] width 192 height 22
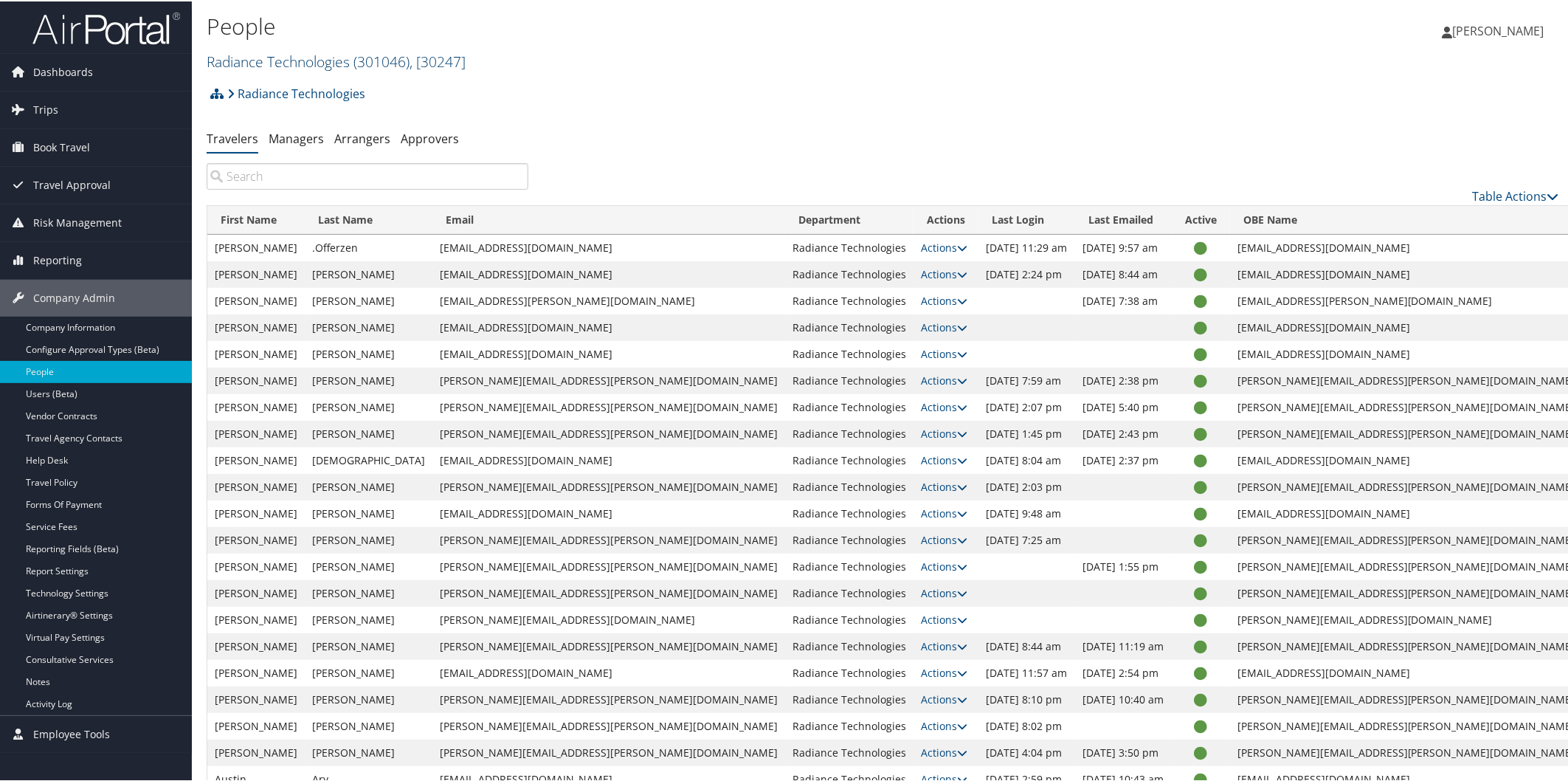
click at [338, 62] on link "Radiance Technologies ( 301046 ) , [ 30247 ]" at bounding box center [337, 60] width 259 height 20
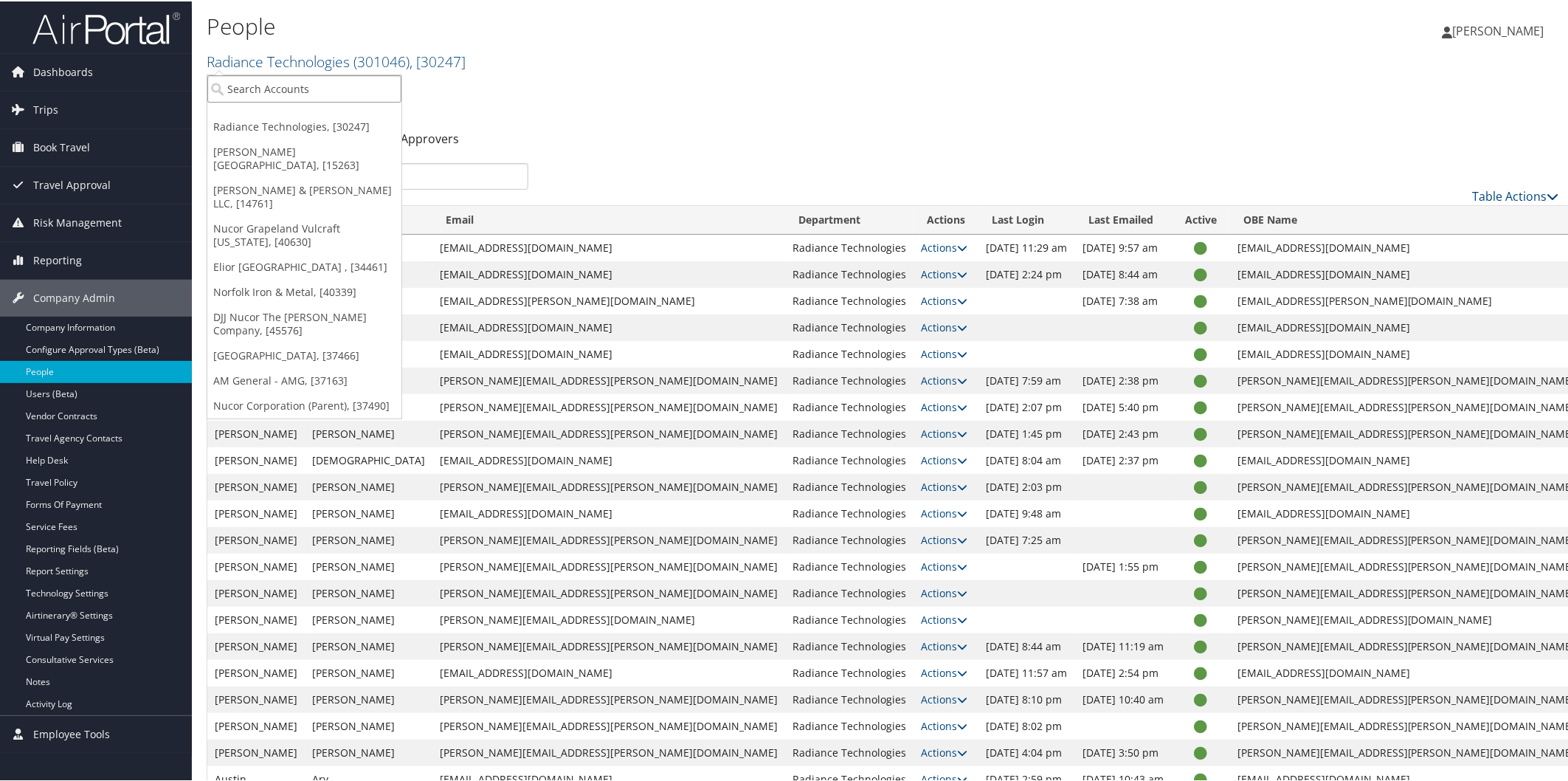
click at [329, 87] on input "search" at bounding box center [305, 87] width 194 height 27
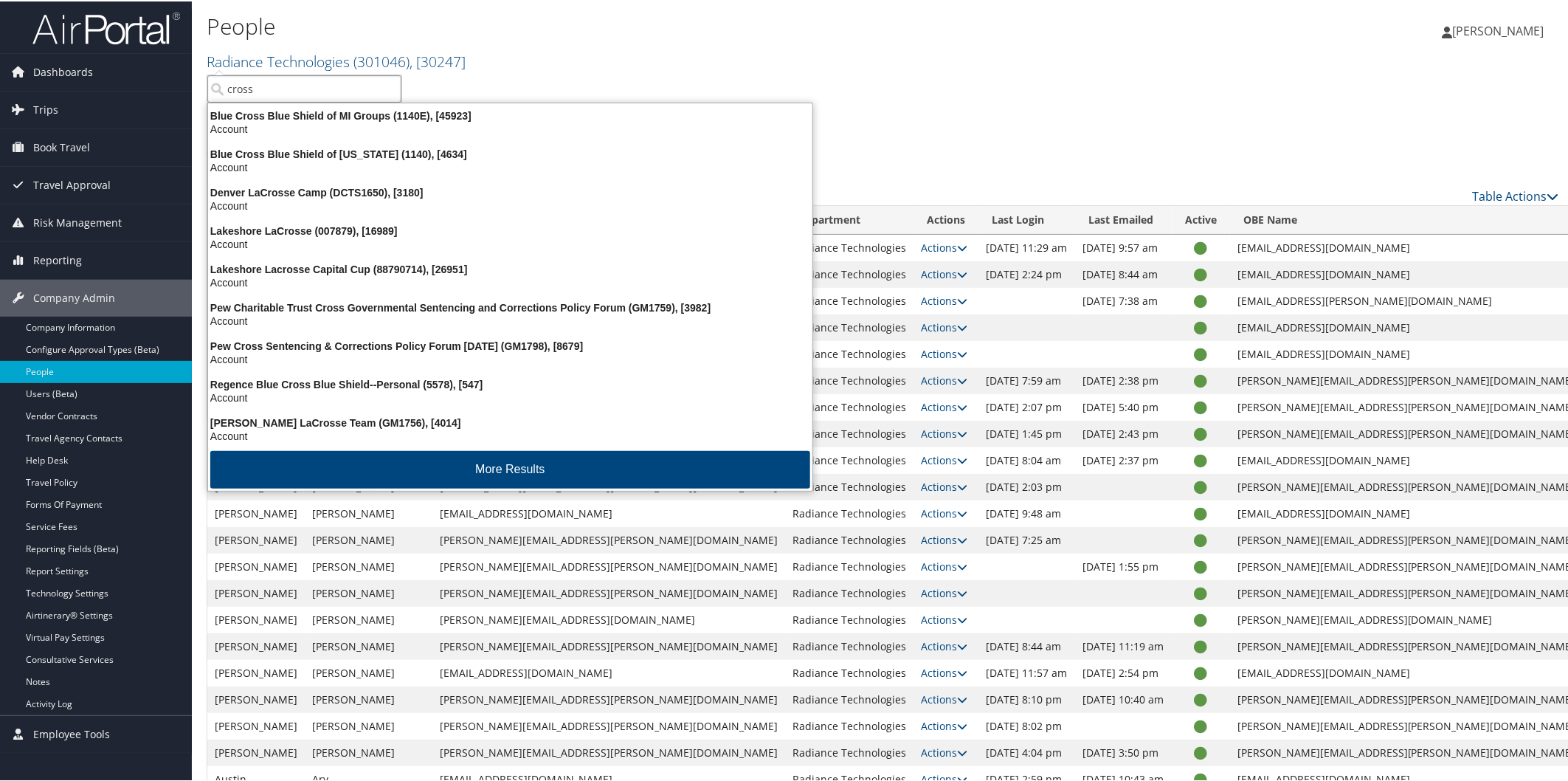
type input "cross c"
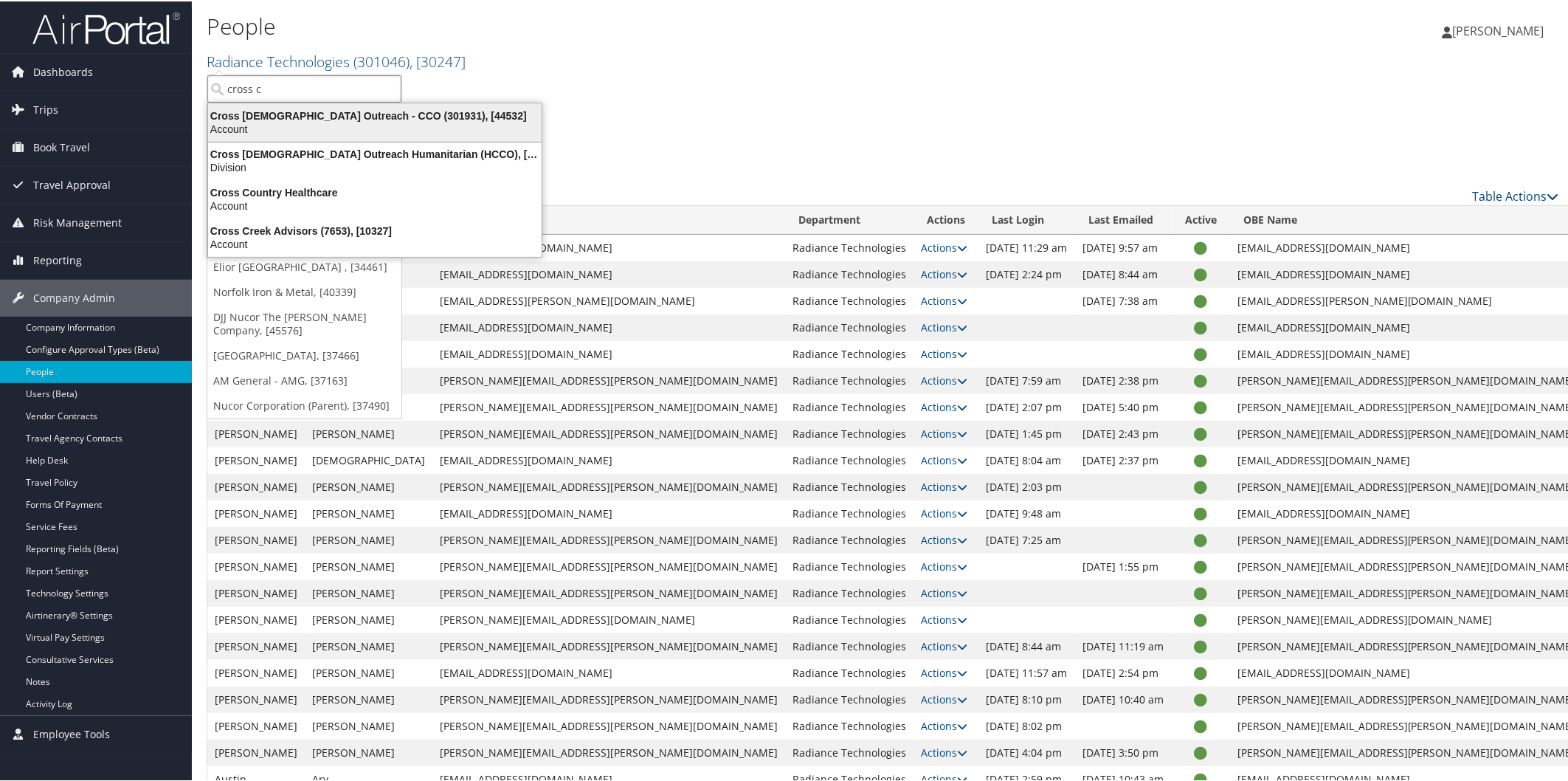
click at [248, 116] on div "Cross Catholic Outreach - CCO (301931), [44532]" at bounding box center [375, 114] width 351 height 13
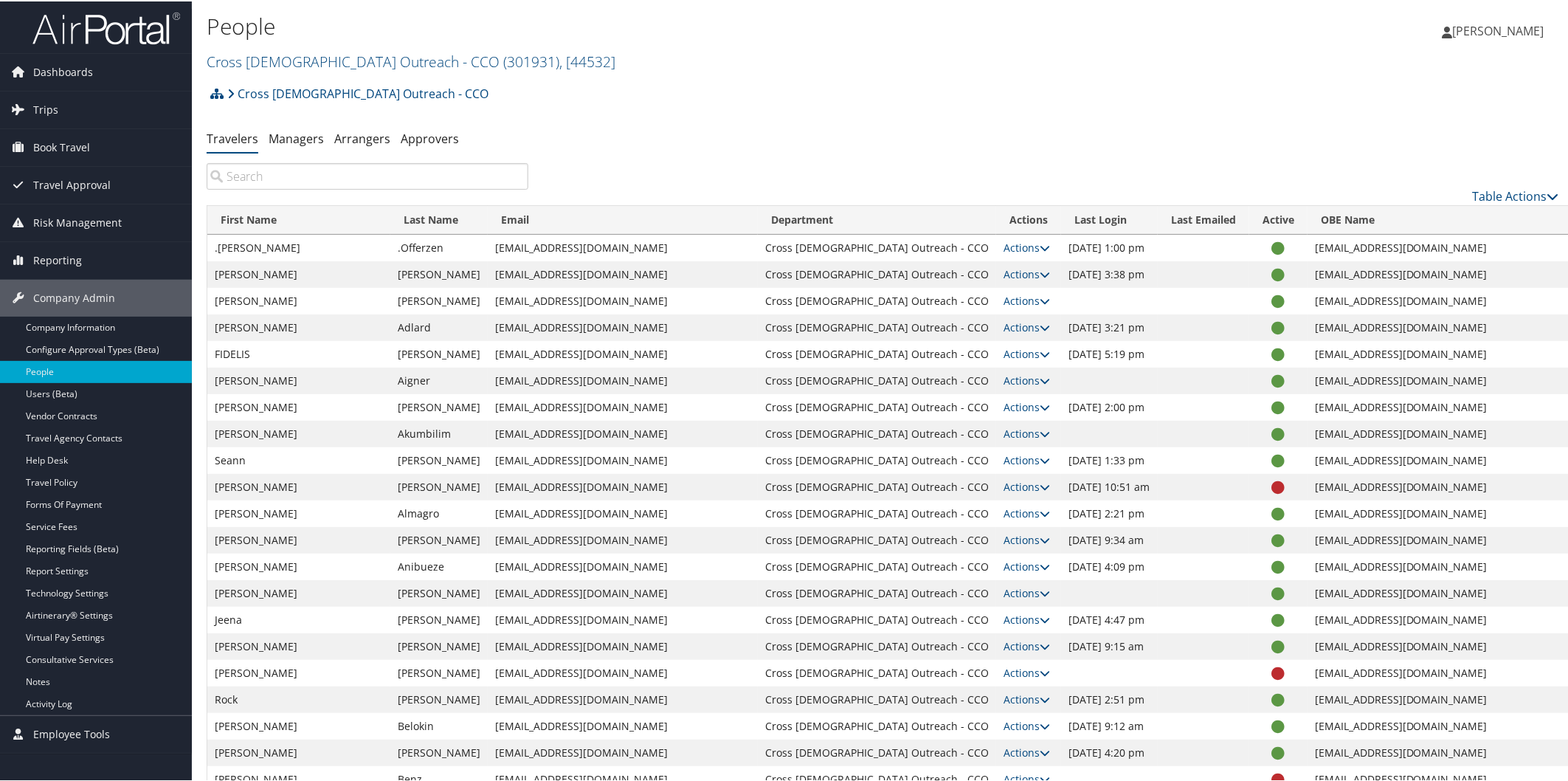
click at [1249, 769] on td at bounding box center [1203, 778] width 91 height 27
click at [320, 48] on h2 "Cross [DEMOGRAPHIC_DATA] Outreach - CCO ( 301931 ) , [ 44532 ]" at bounding box center [657, 59] width 902 height 25
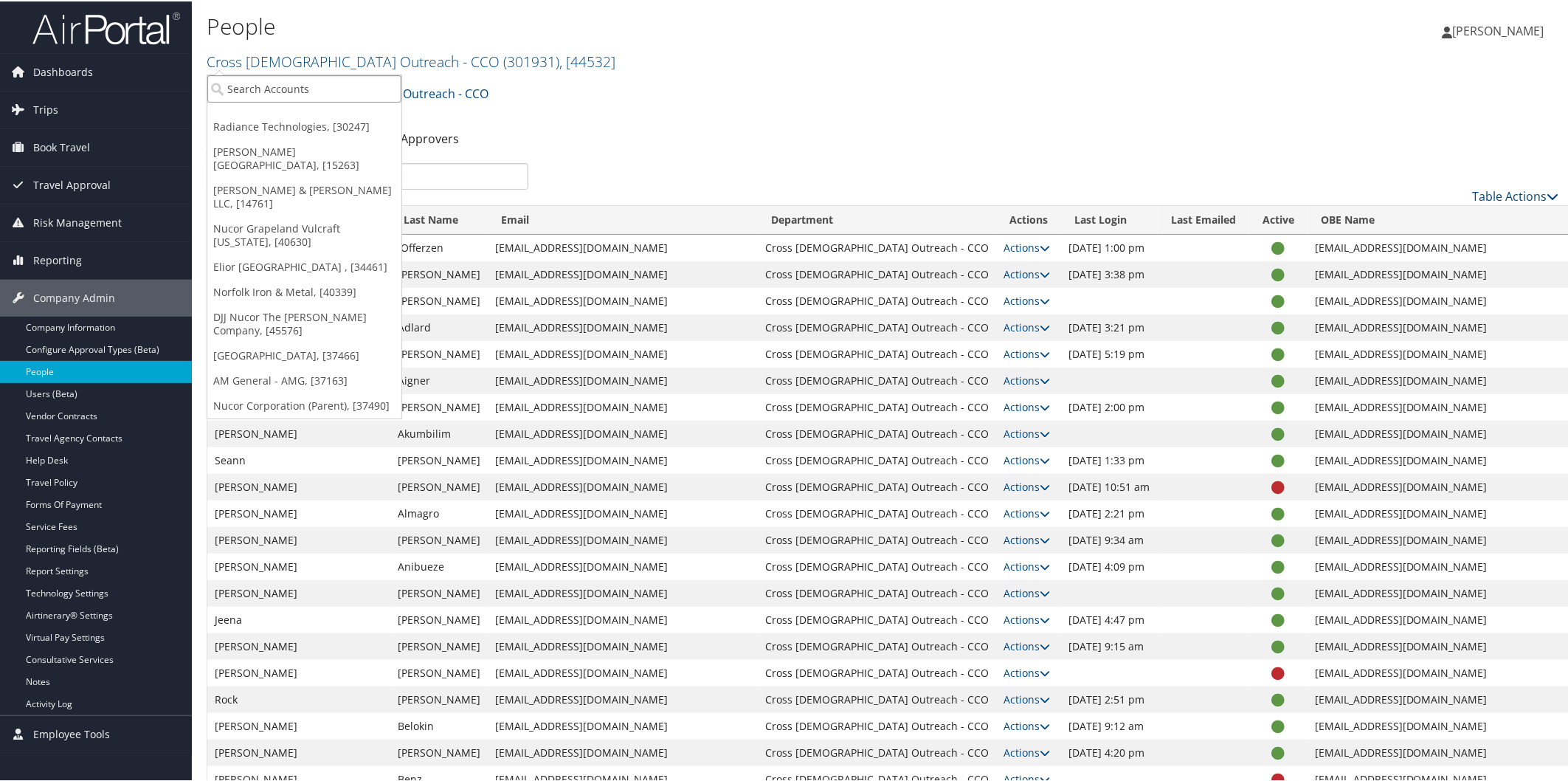
click at [322, 84] on input "search" at bounding box center [305, 87] width 194 height 27
type input "cross [DEMOGRAPHIC_DATA]"
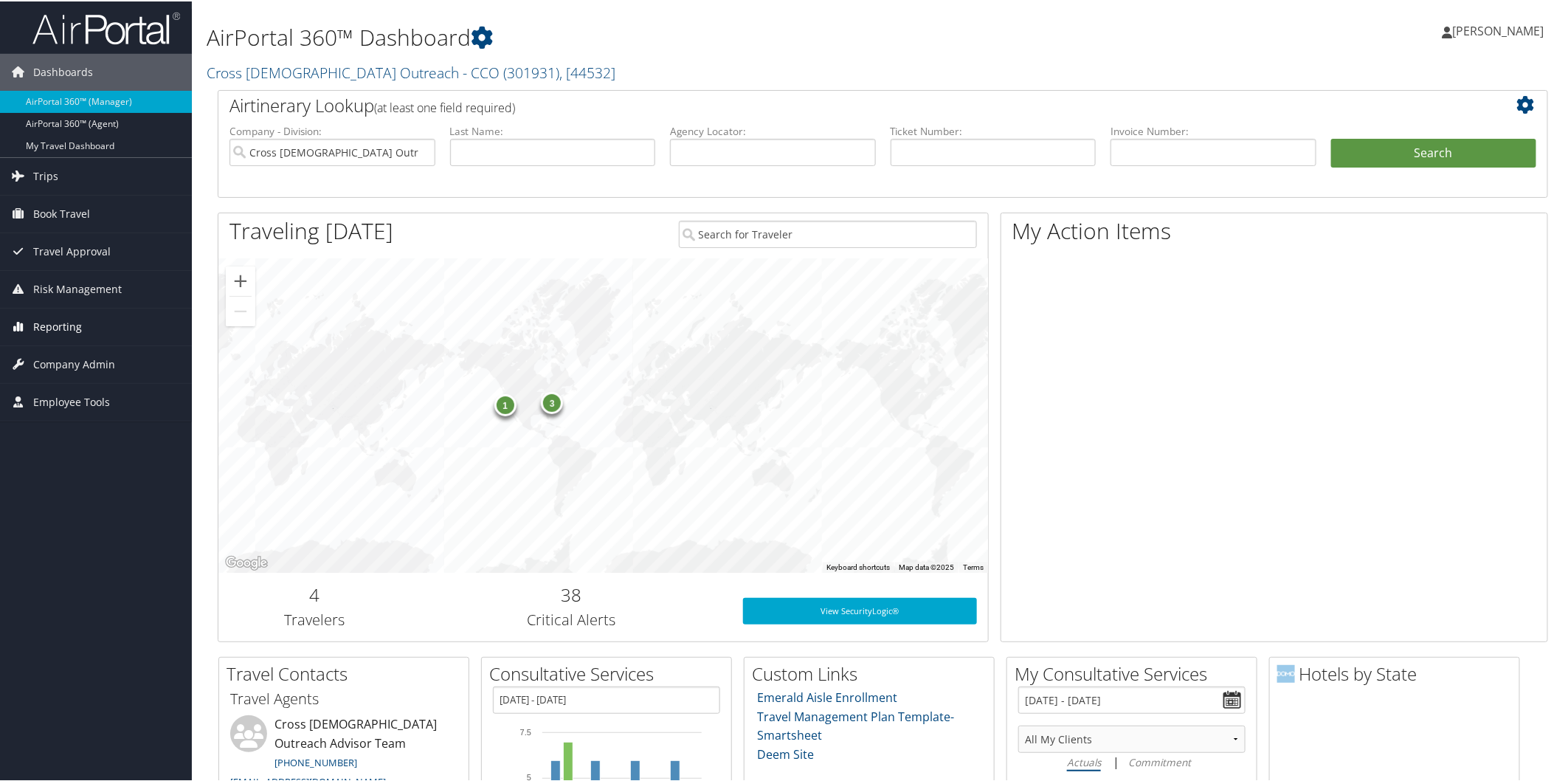
click at [78, 316] on span "Reporting" at bounding box center [58, 325] width 48 height 37
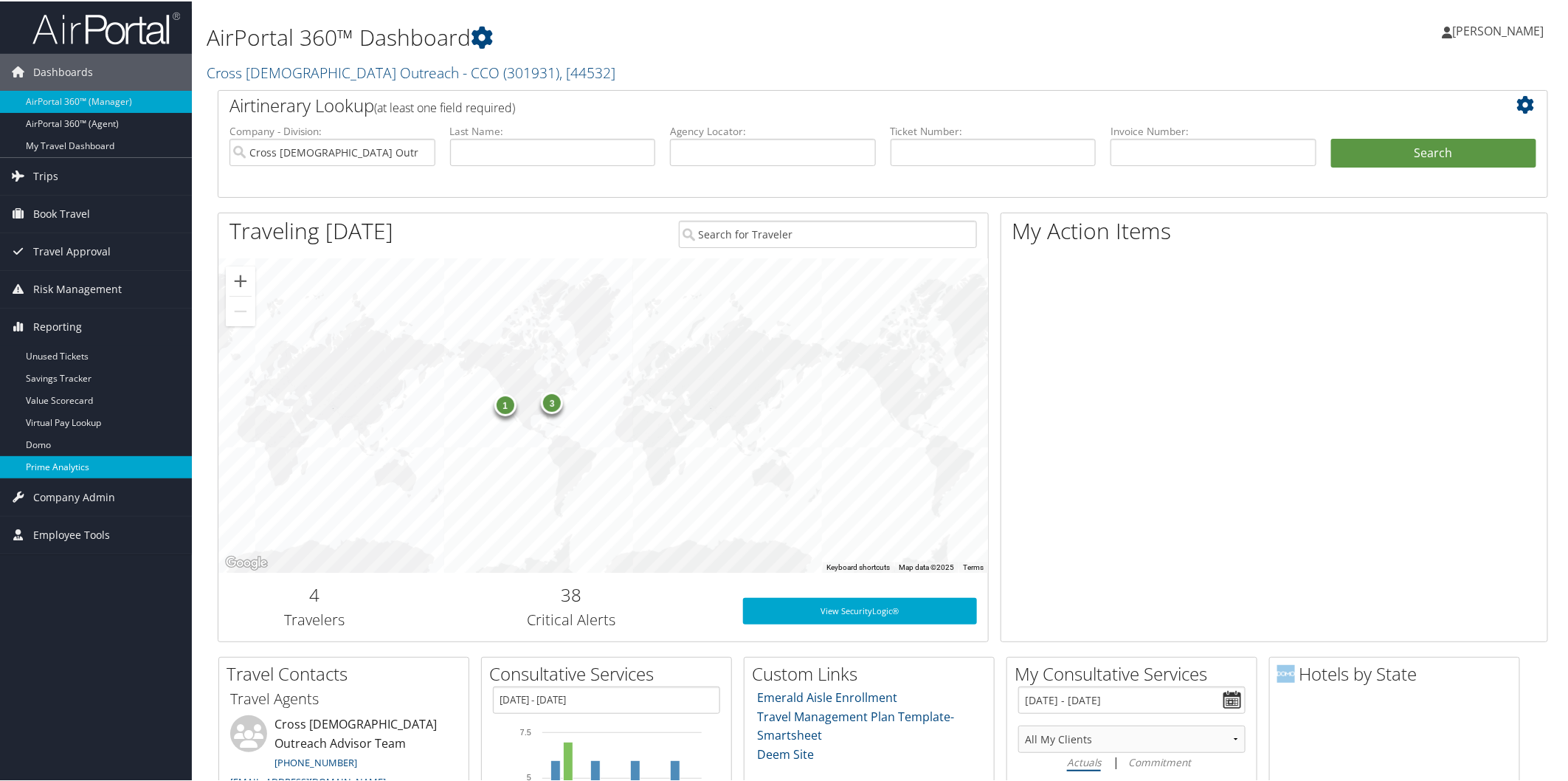
click at [69, 463] on link "Prime Analytics" at bounding box center [96, 465] width 192 height 22
